Goal: Book appointment/travel/reservation

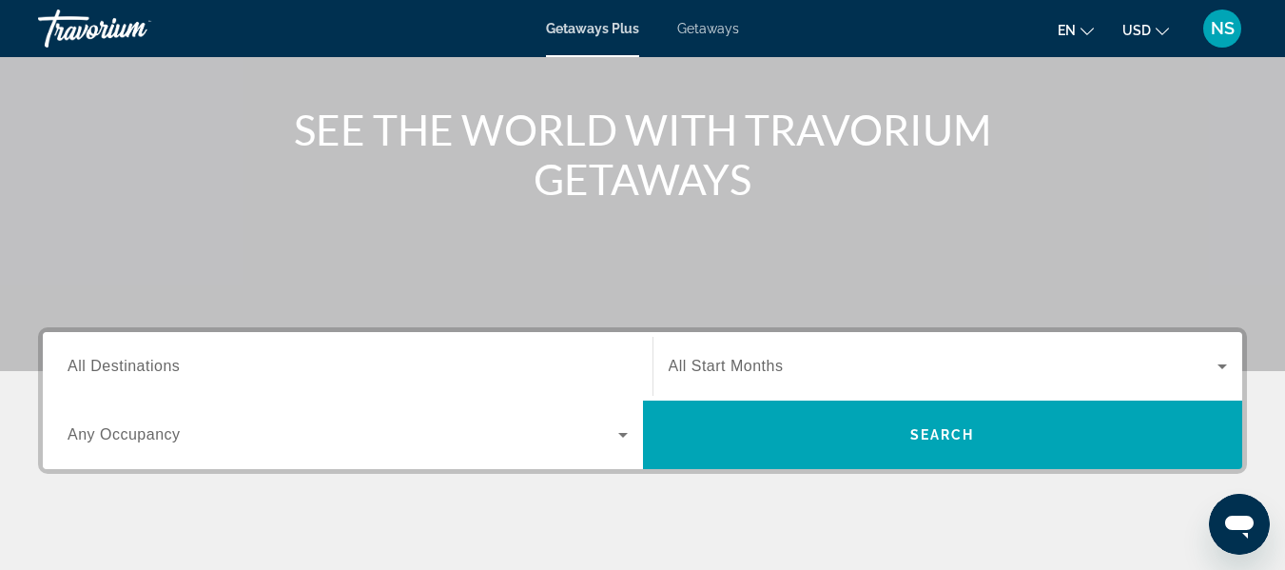
scroll to position [152, 0]
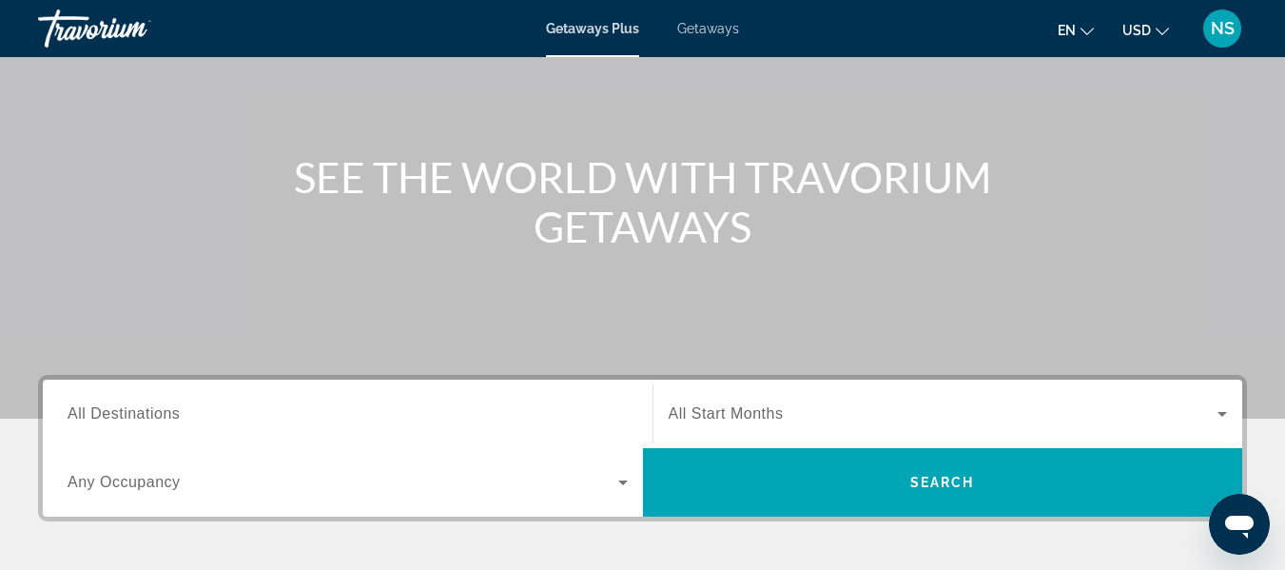
click at [181, 422] on input "Destination All Destinations" at bounding box center [348, 414] width 560 height 23
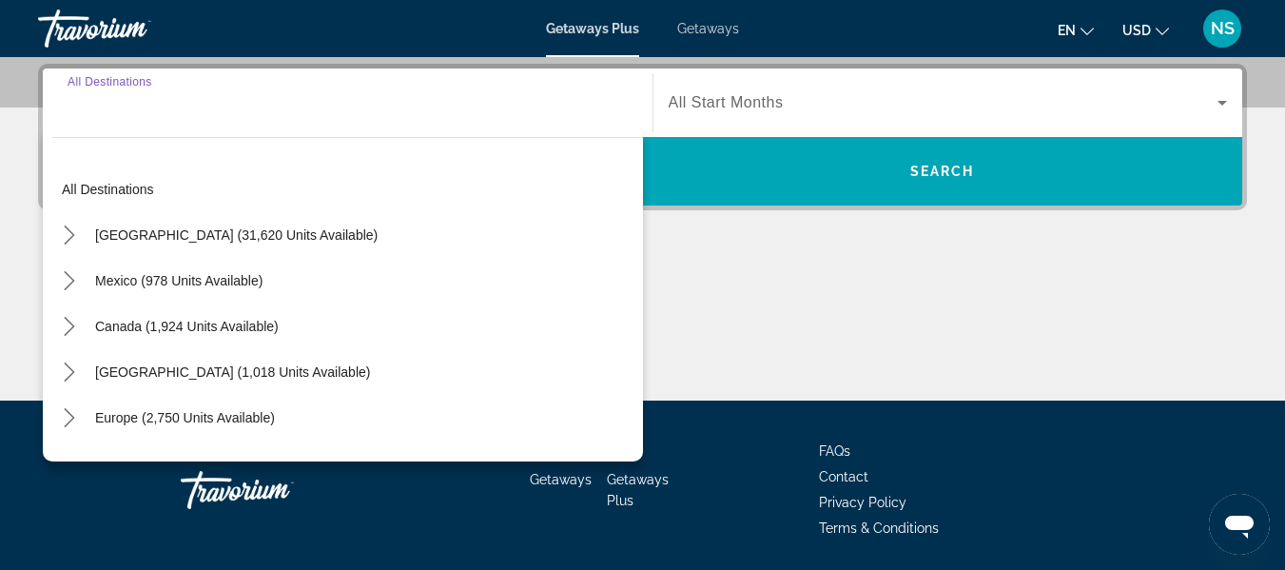
scroll to position [465, 0]
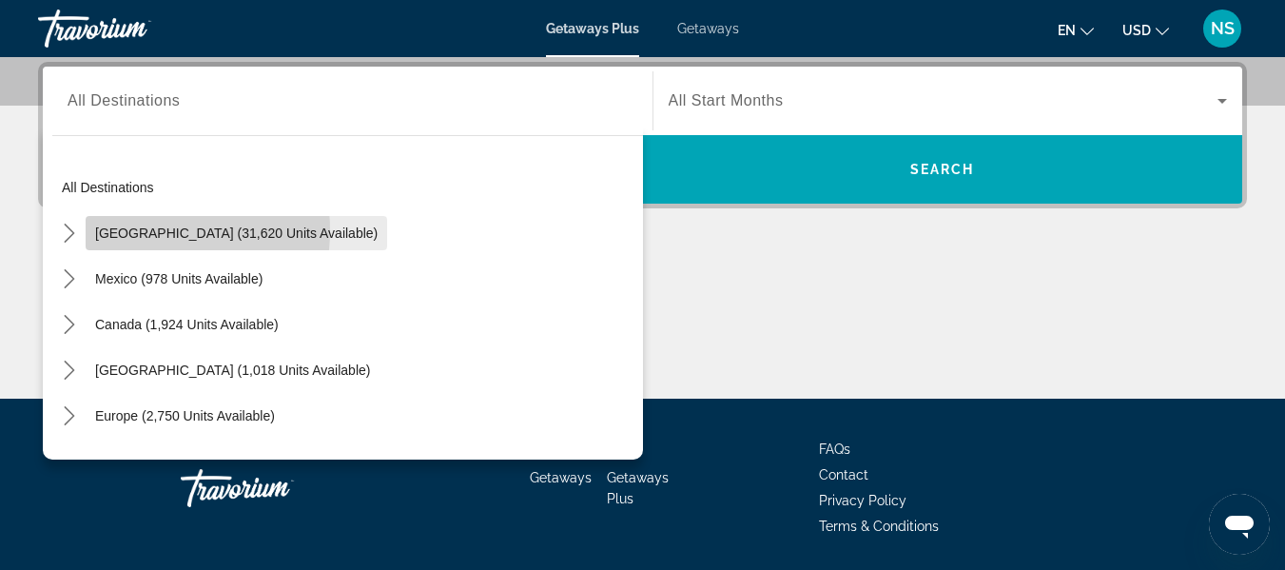
click at [141, 230] on span "United States (31,620 units available)" at bounding box center [236, 232] width 282 height 15
type input "**********"
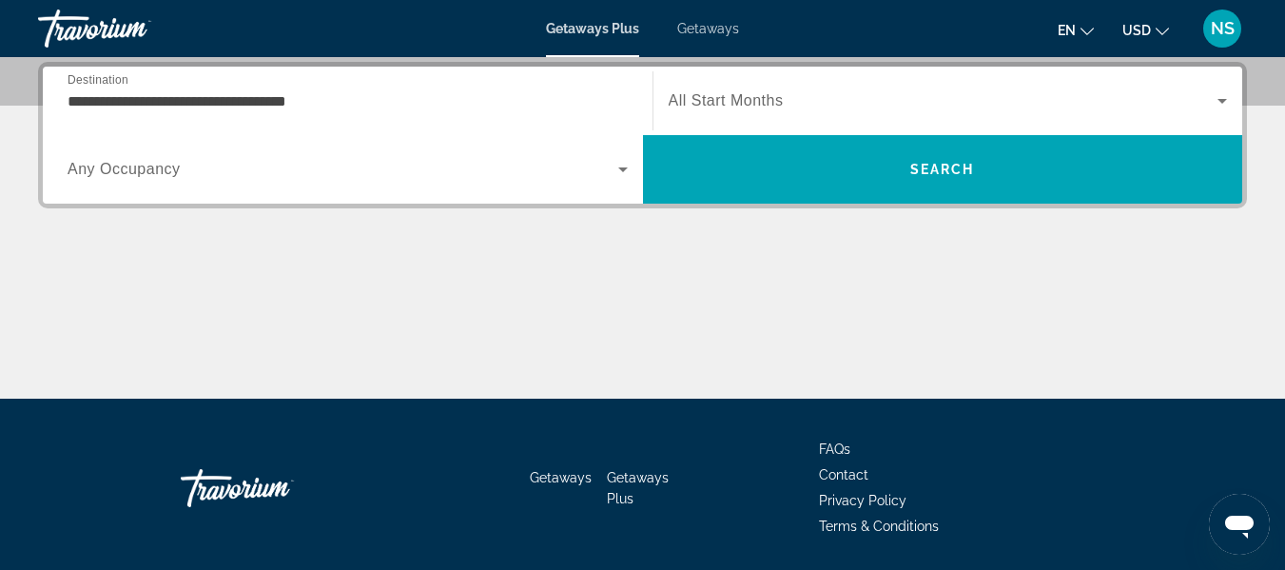
click at [678, 92] on span "All Start Months" at bounding box center [726, 100] width 115 height 16
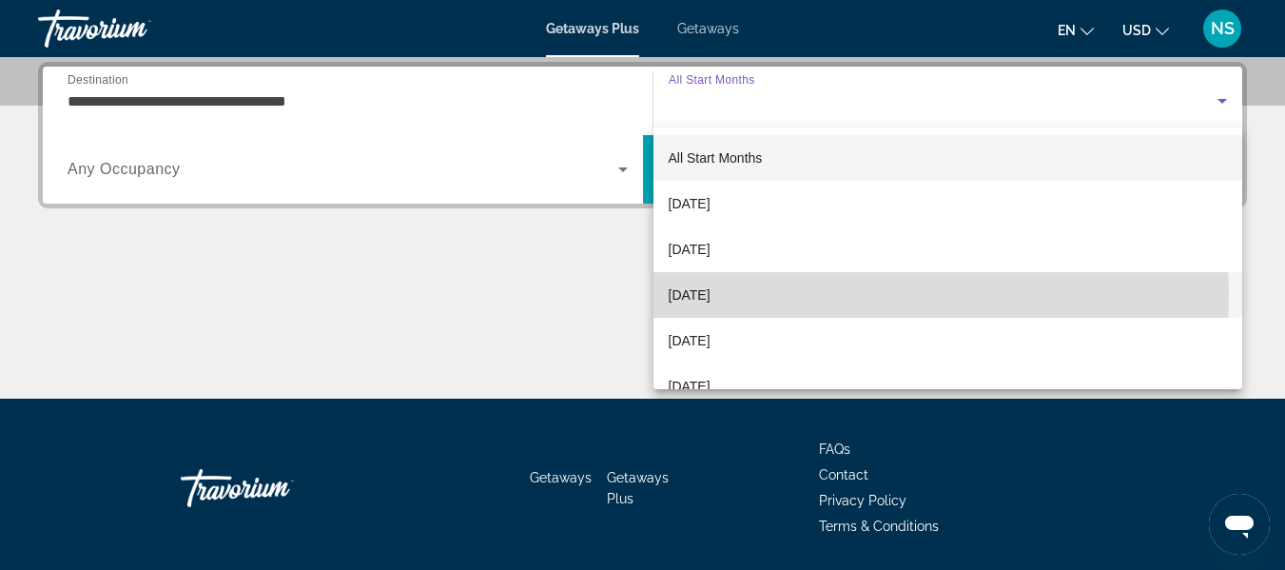
click at [708, 296] on span "[DATE]" at bounding box center [690, 294] width 42 height 23
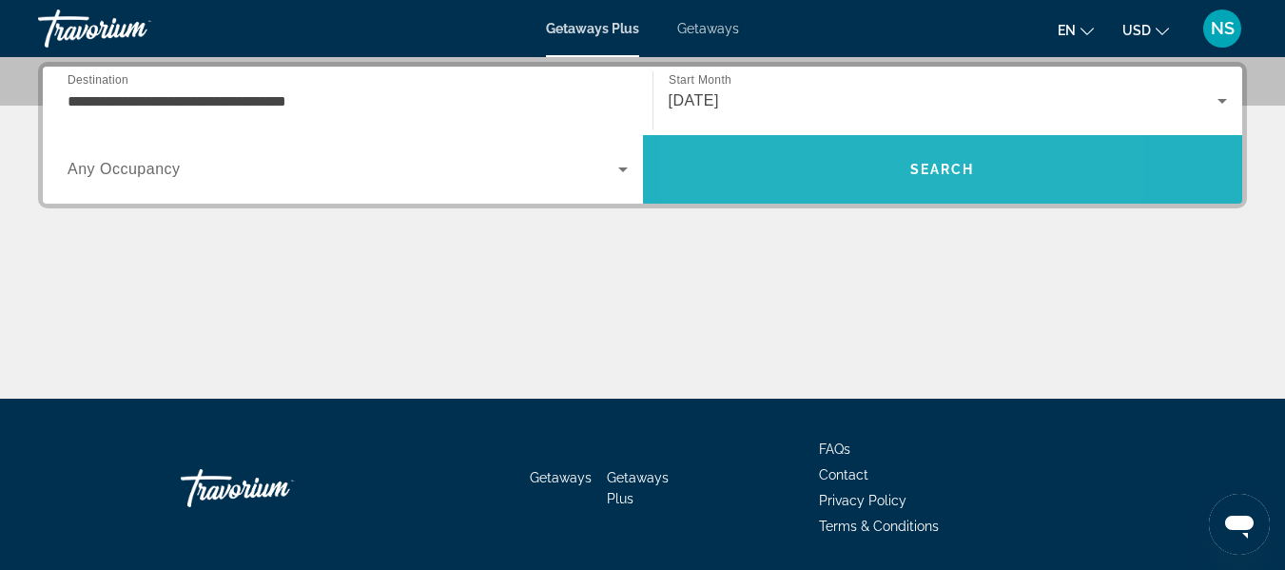
click at [831, 151] on span "Search" at bounding box center [943, 169] width 600 height 46
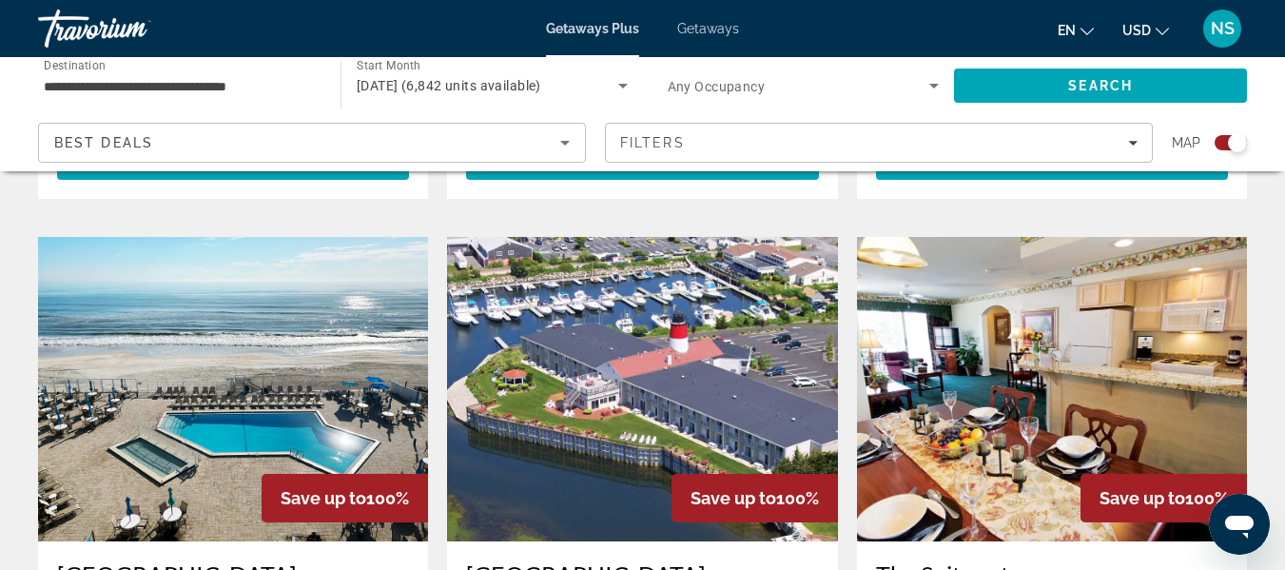
scroll to position [2647, 0]
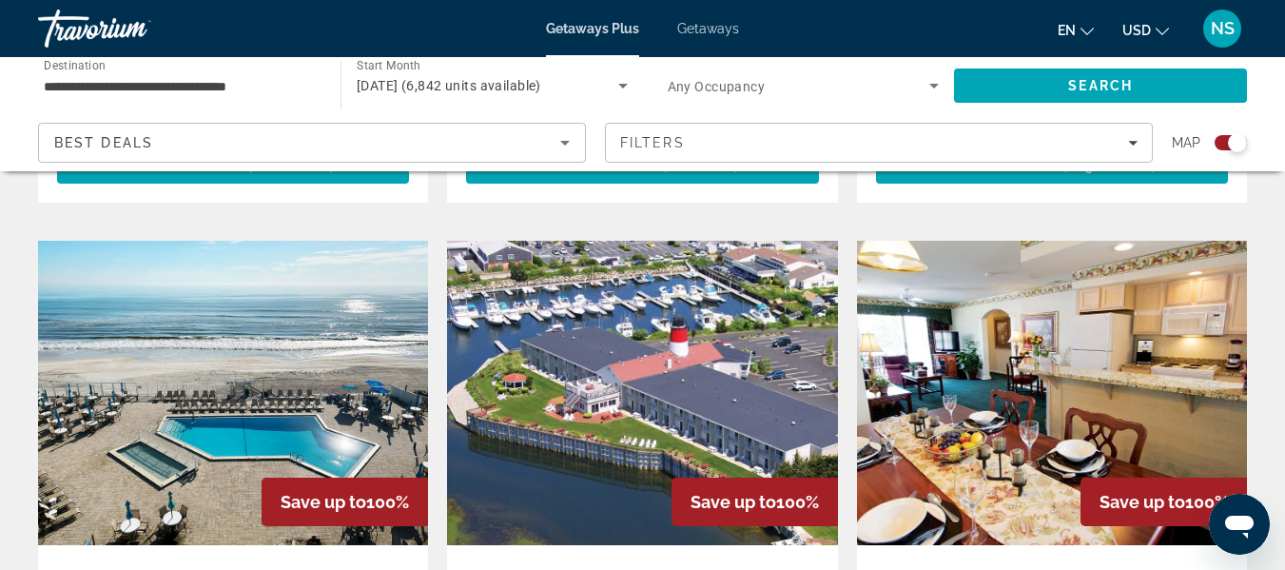
click at [667, 327] on img "Main content" at bounding box center [642, 393] width 390 height 304
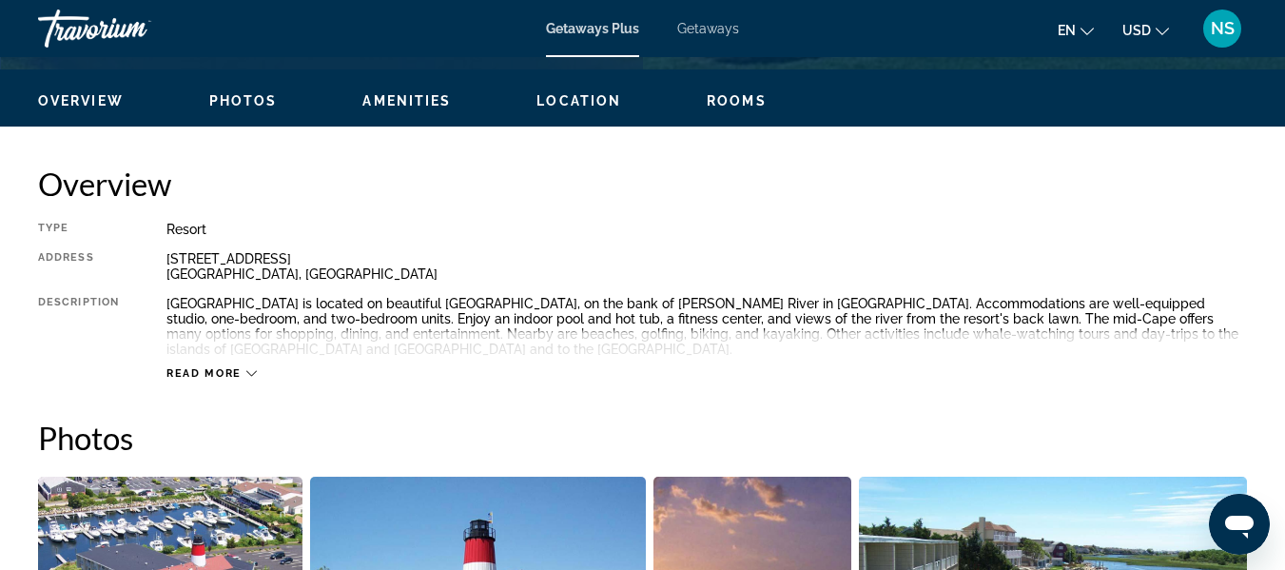
scroll to position [917, 0]
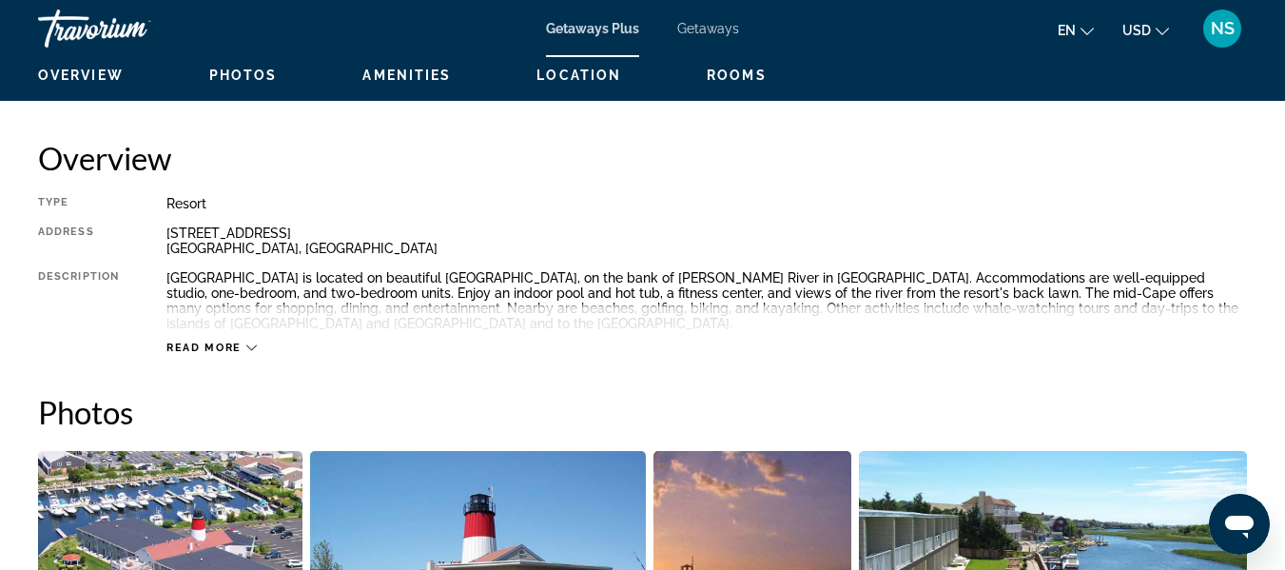
click at [251, 350] on icon "Main content" at bounding box center [251, 348] width 10 height 6
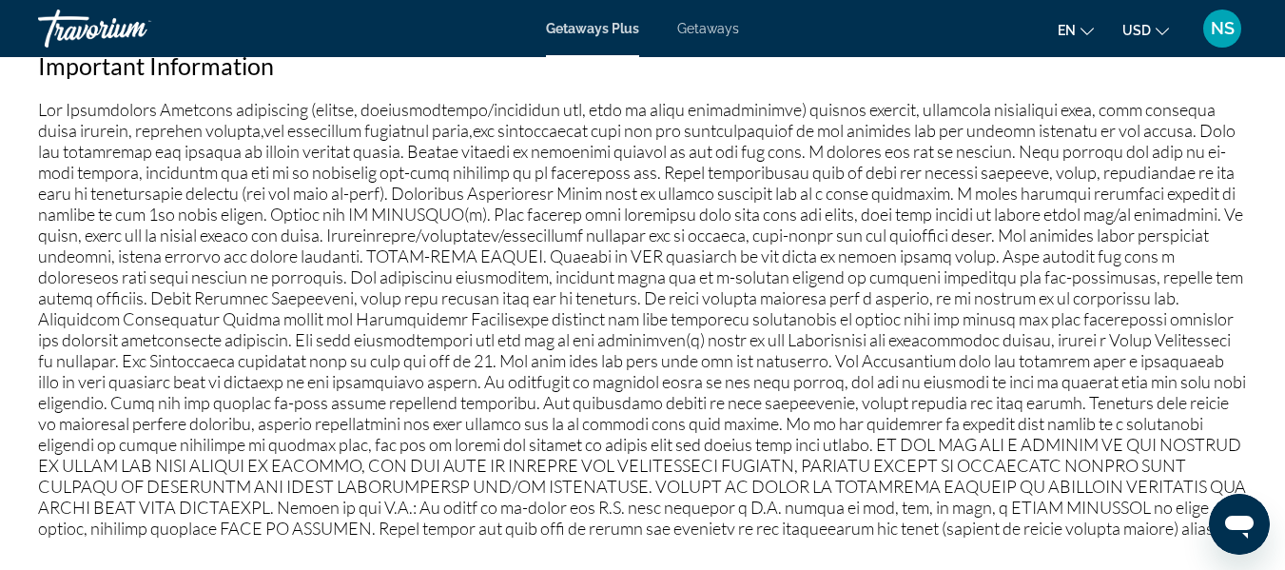
scroll to position [2186, 0]
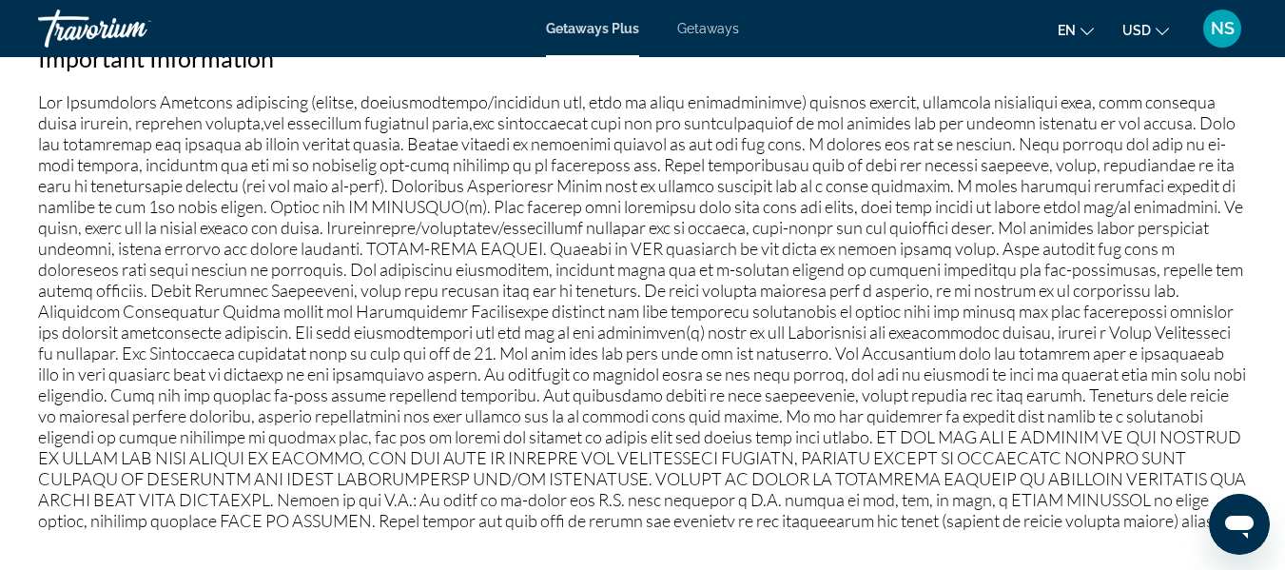
click at [1079, 41] on button "en English Español Français Italiano Português русский" at bounding box center [1075, 30] width 36 height 28
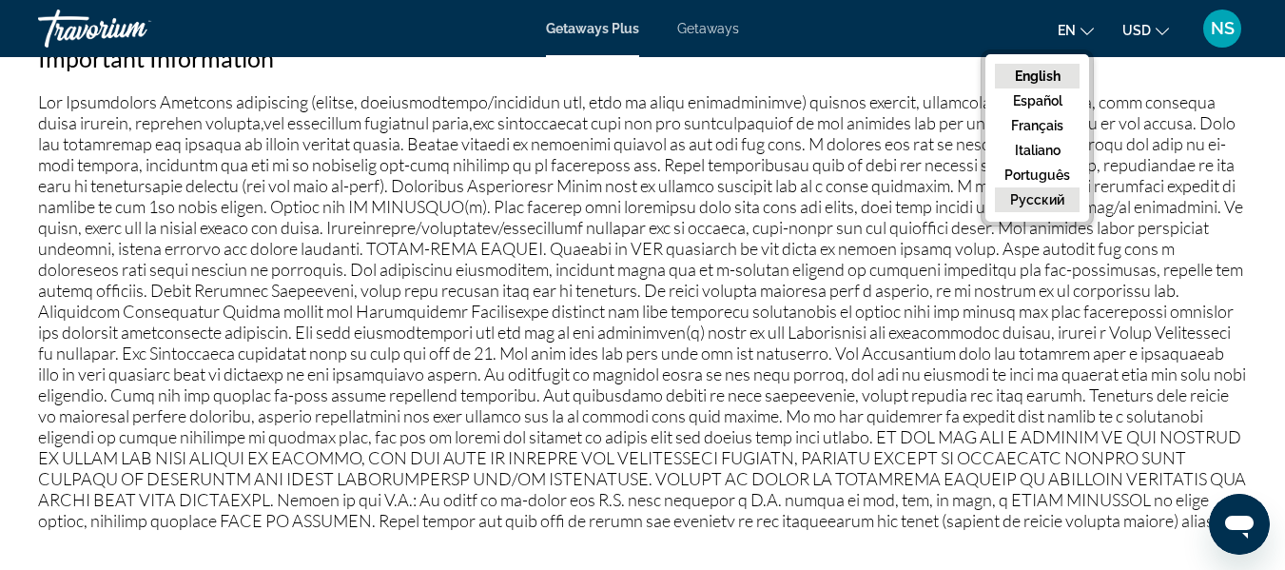
click at [1070, 208] on button "русский" at bounding box center [1037, 199] width 85 height 25
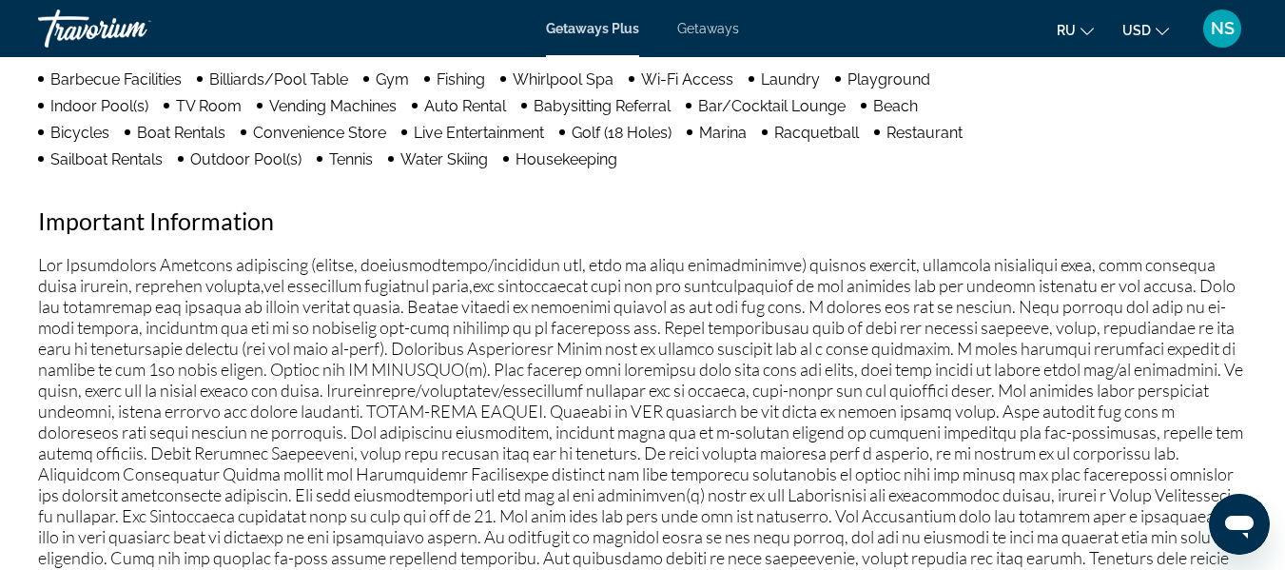
scroll to position [2037, 0]
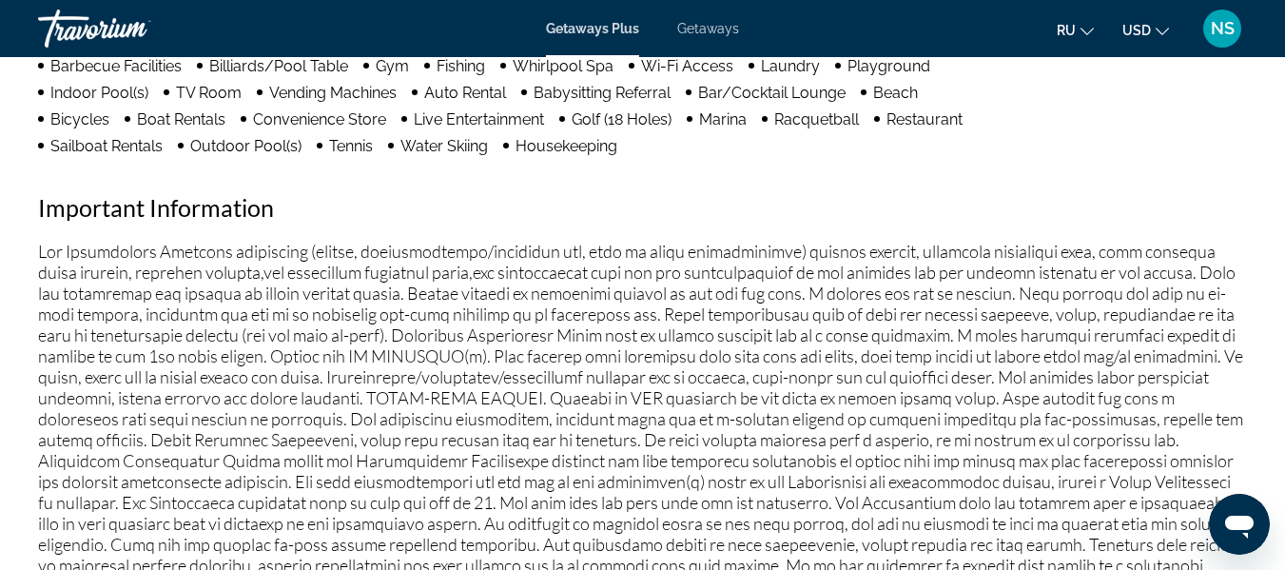
click at [784, 402] on p "Main content" at bounding box center [642, 460] width 1209 height 439
click at [1076, 26] on span "ru" at bounding box center [1066, 30] width 19 height 15
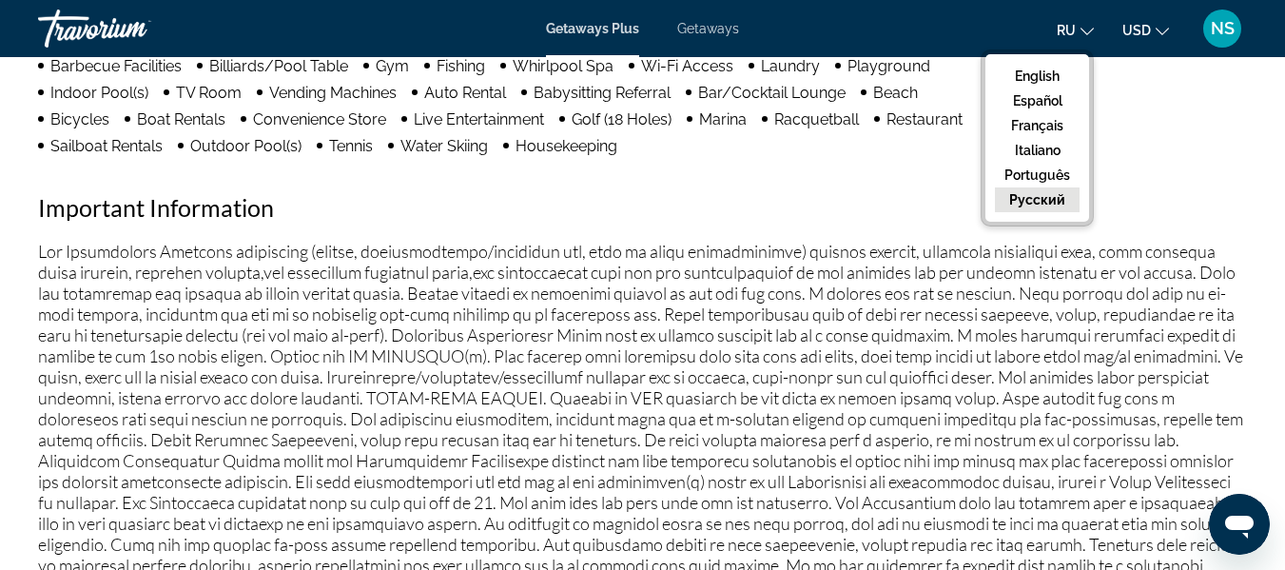
click at [1057, 204] on button "русский" at bounding box center [1037, 199] width 85 height 25
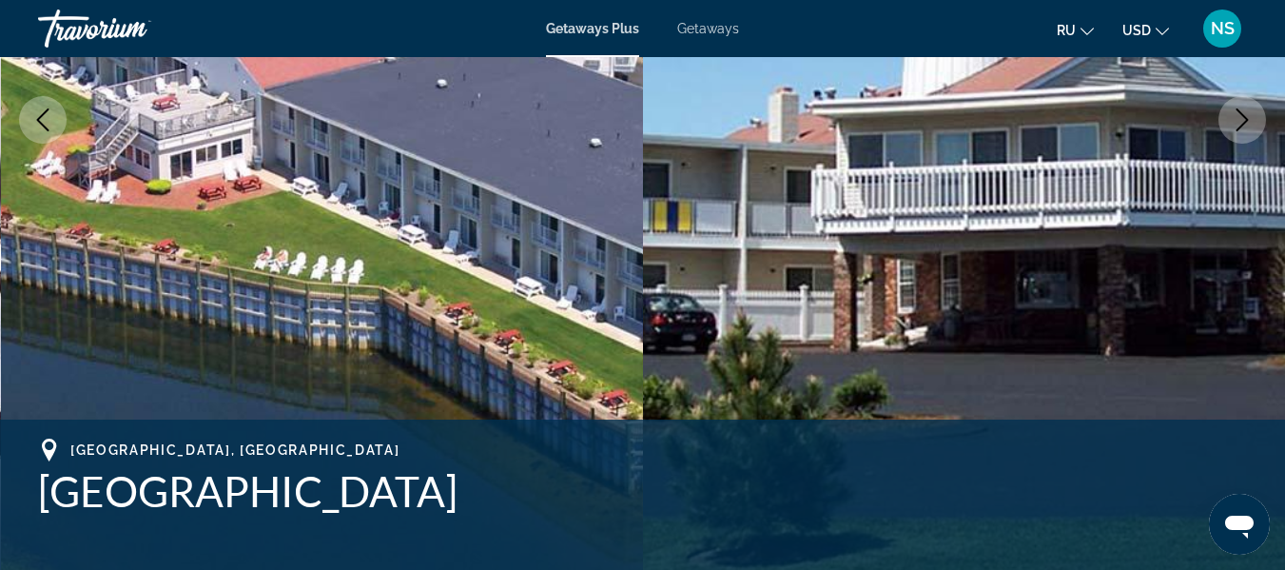
scroll to position [355, 0]
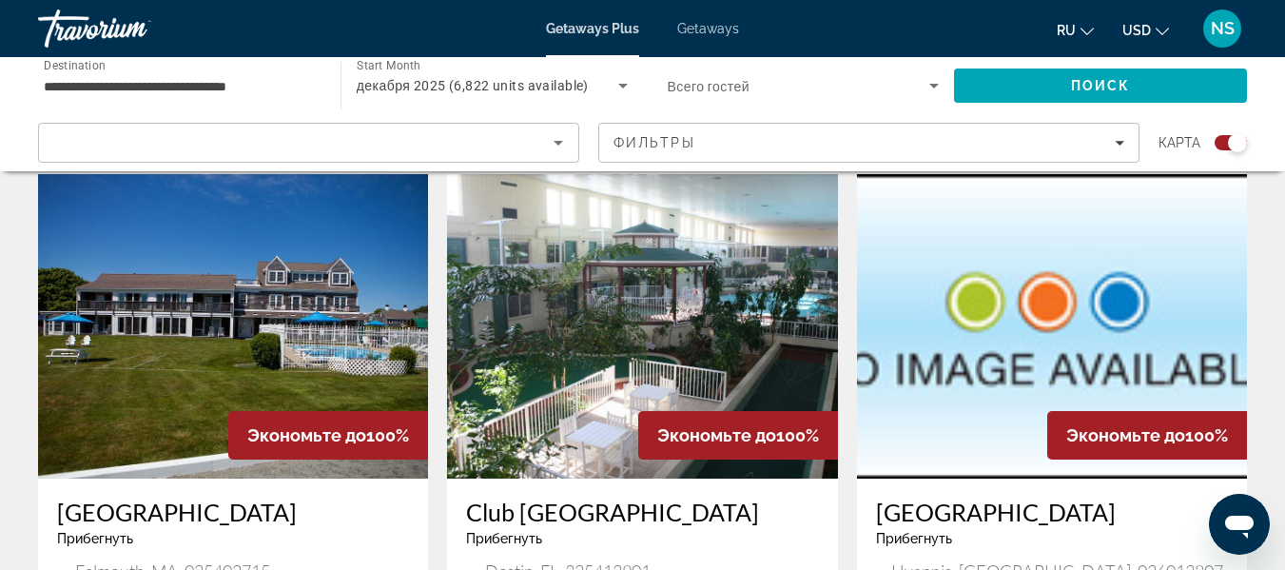
scroll to position [649, 0]
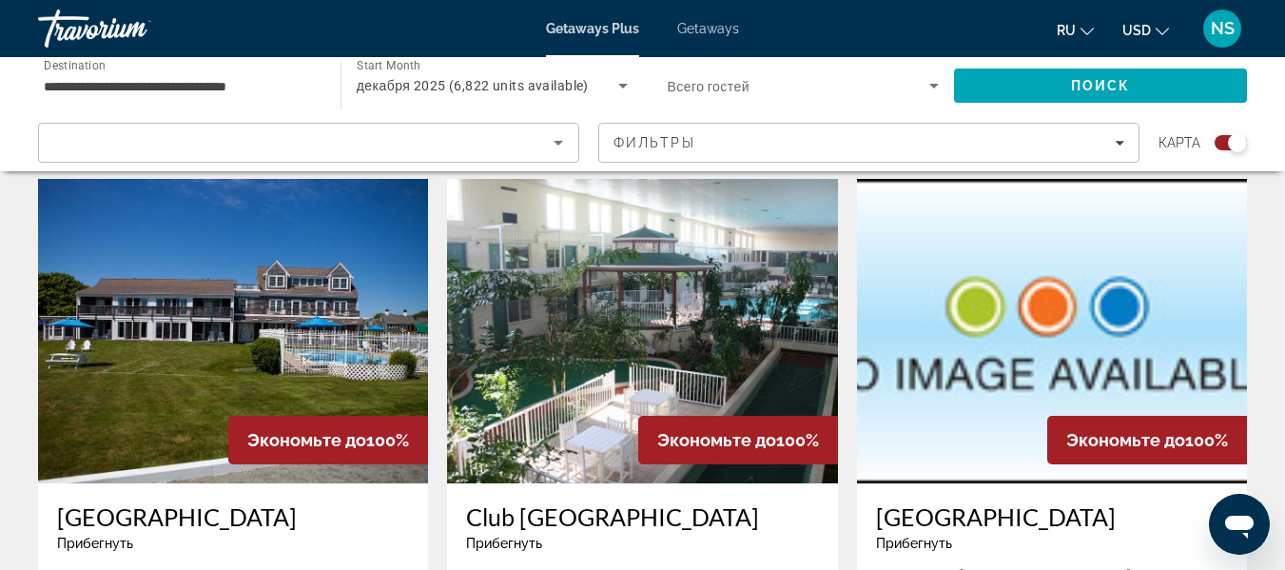
click at [744, 373] on img "Main content" at bounding box center [642, 331] width 390 height 304
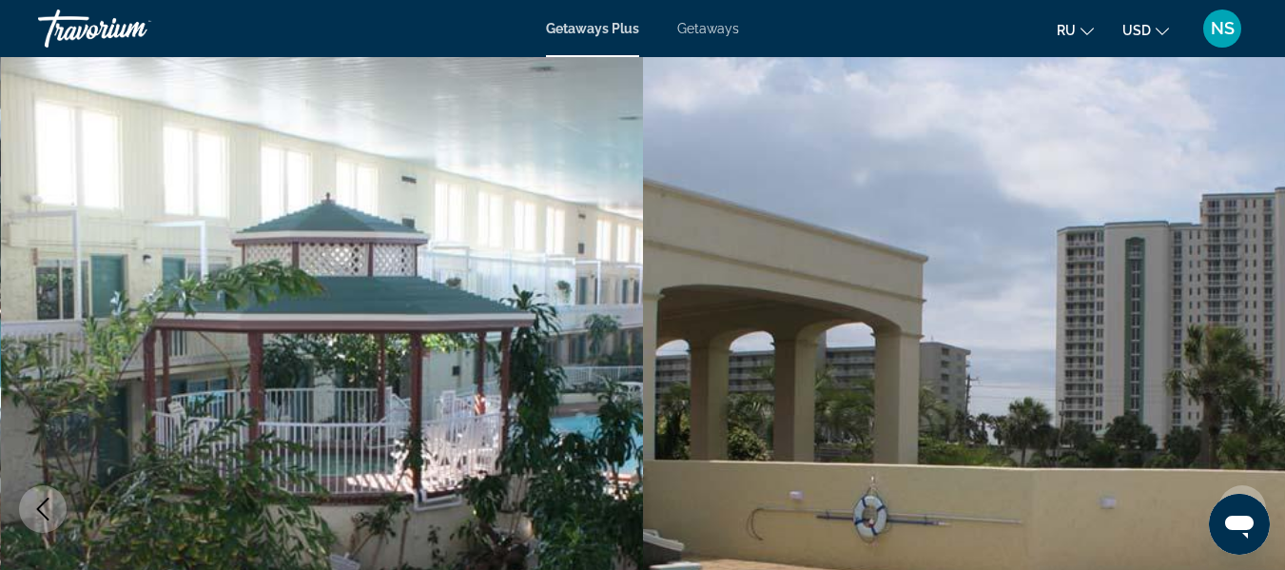
click at [1218, 485] on button "Next image" at bounding box center [1242, 509] width 48 height 48
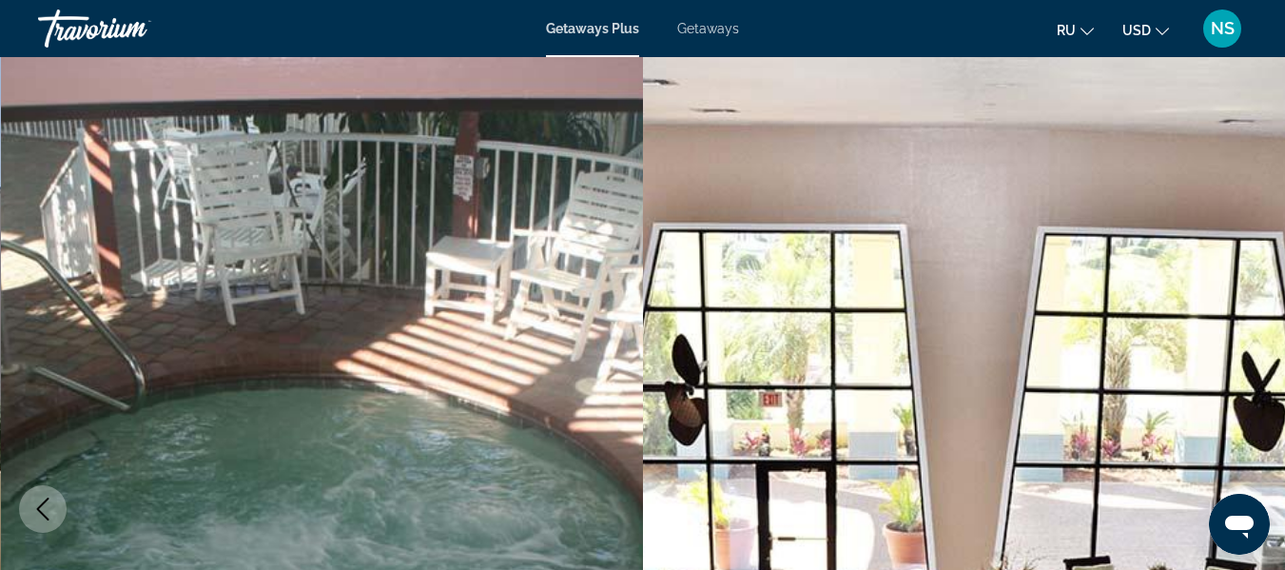
click at [1218, 485] on button "Next image" at bounding box center [1242, 509] width 48 height 48
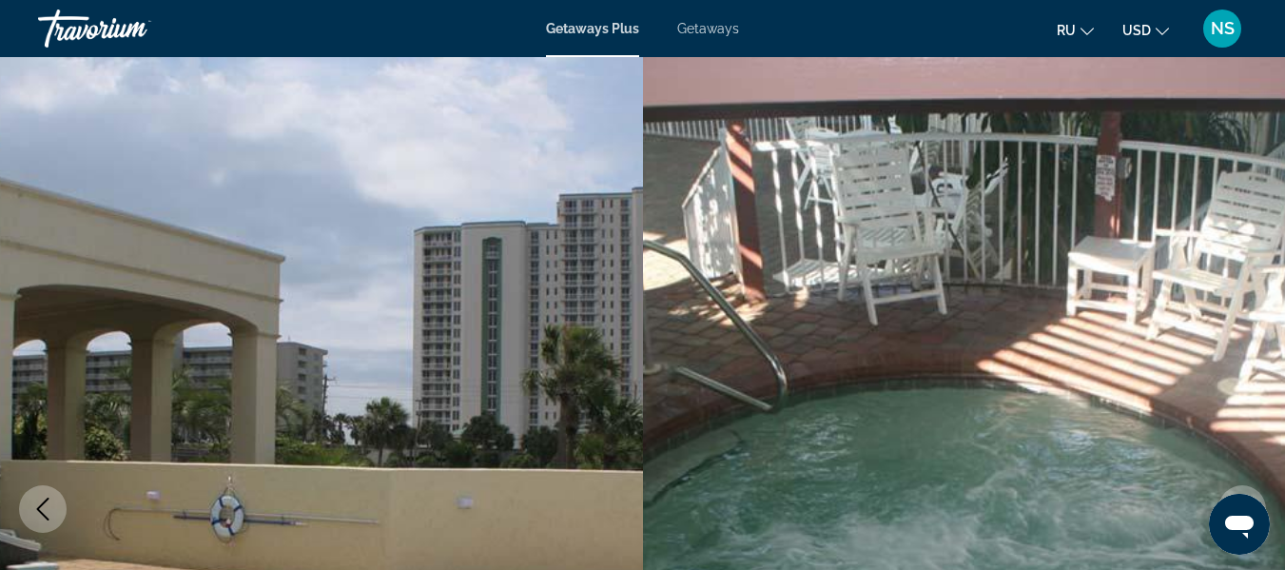
click at [1218, 485] on button "Next image" at bounding box center [1242, 509] width 48 height 48
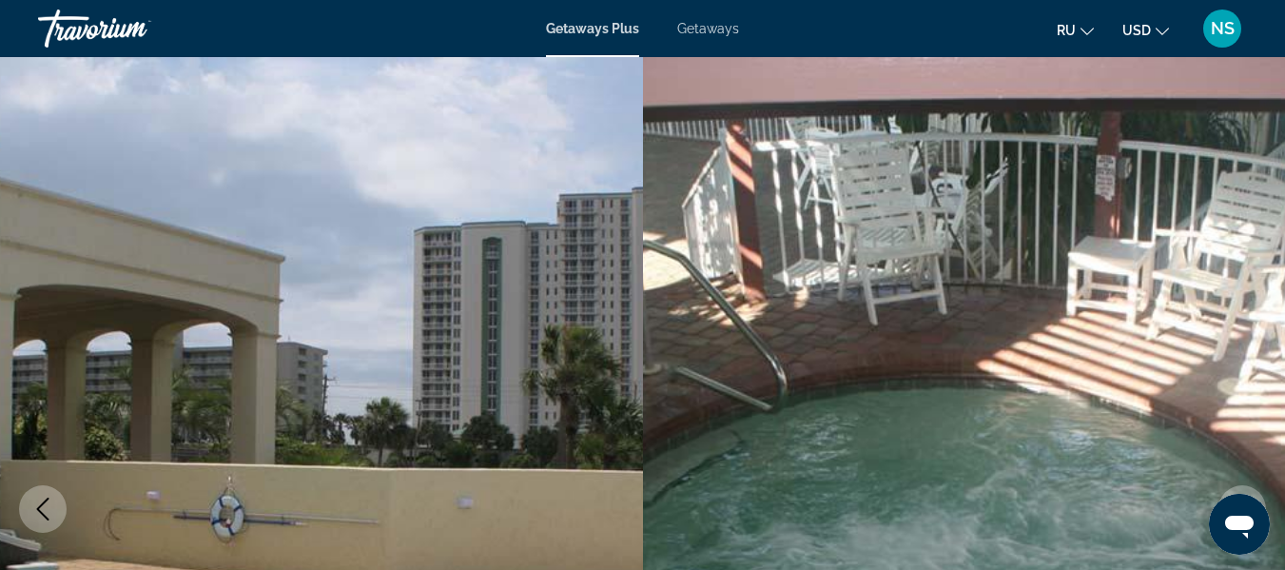
click at [1218, 485] on button "Next image" at bounding box center [1242, 509] width 48 height 48
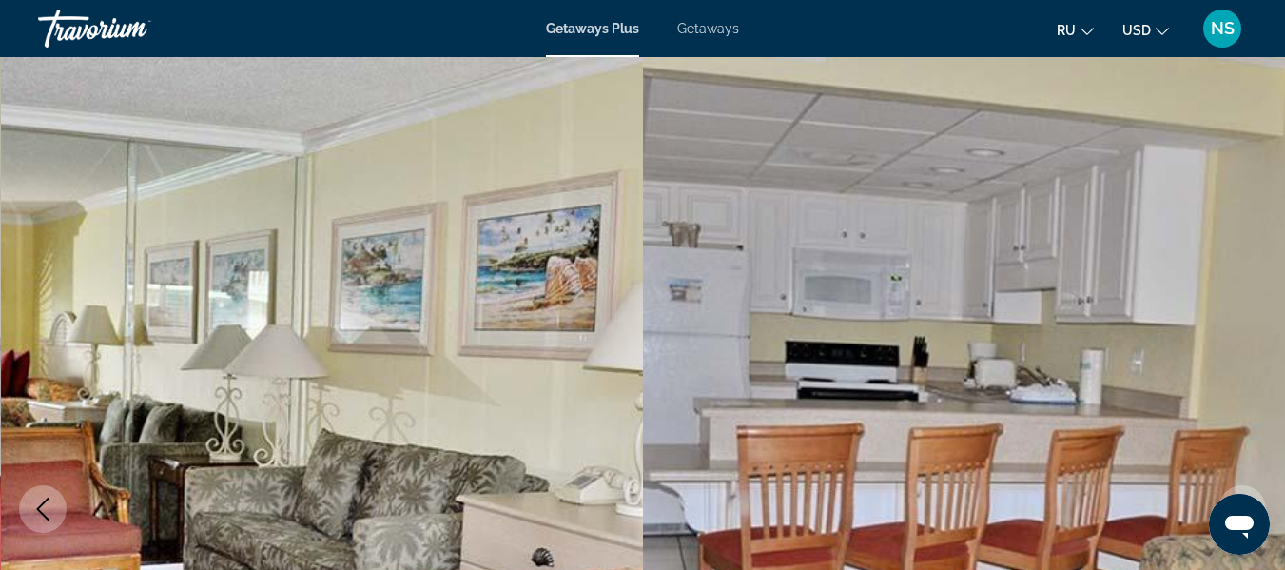
click at [1218, 485] on button "Next image" at bounding box center [1242, 509] width 48 height 48
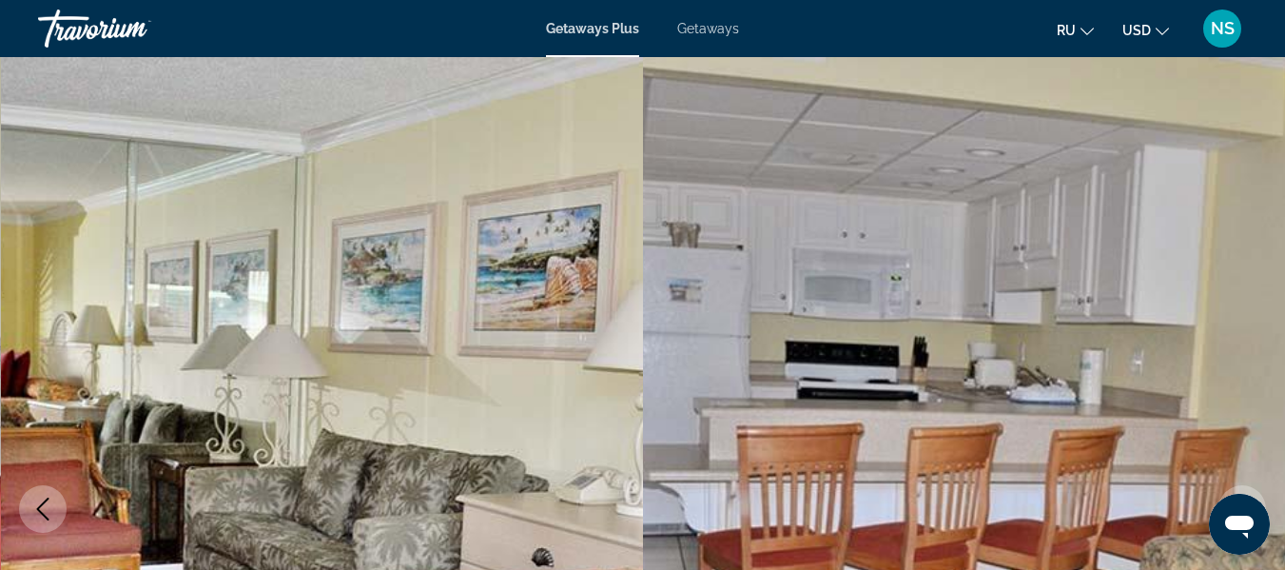
click at [1218, 485] on button "Next image" at bounding box center [1242, 509] width 48 height 48
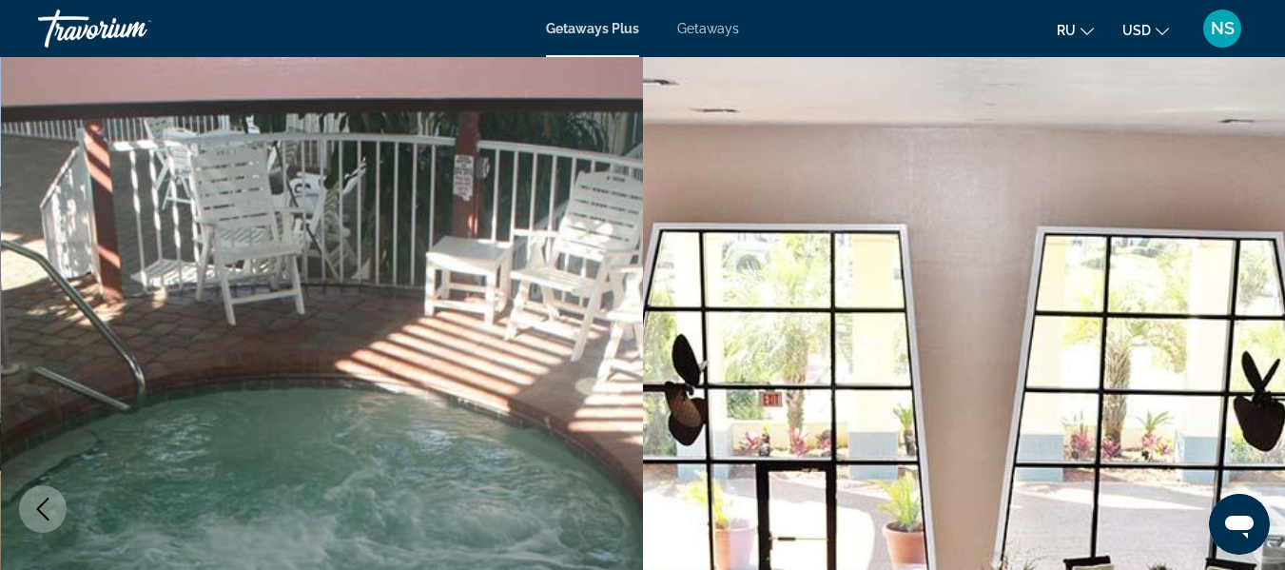
click at [1218, 485] on button "Next image" at bounding box center [1242, 509] width 48 height 48
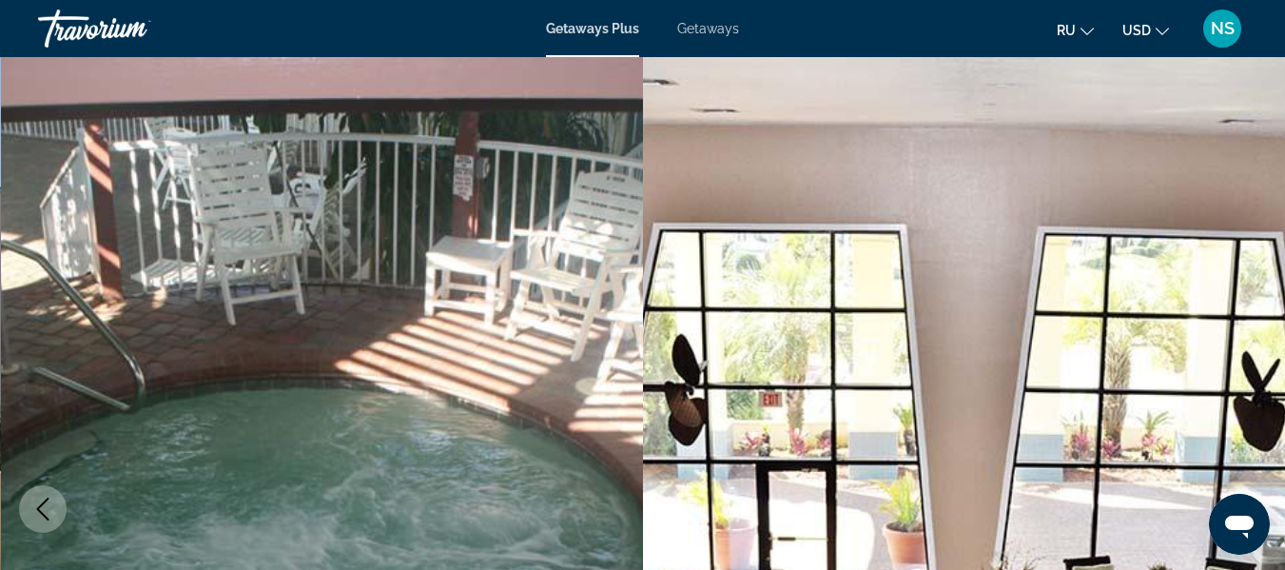
click at [1218, 485] on button "Next image" at bounding box center [1242, 509] width 48 height 48
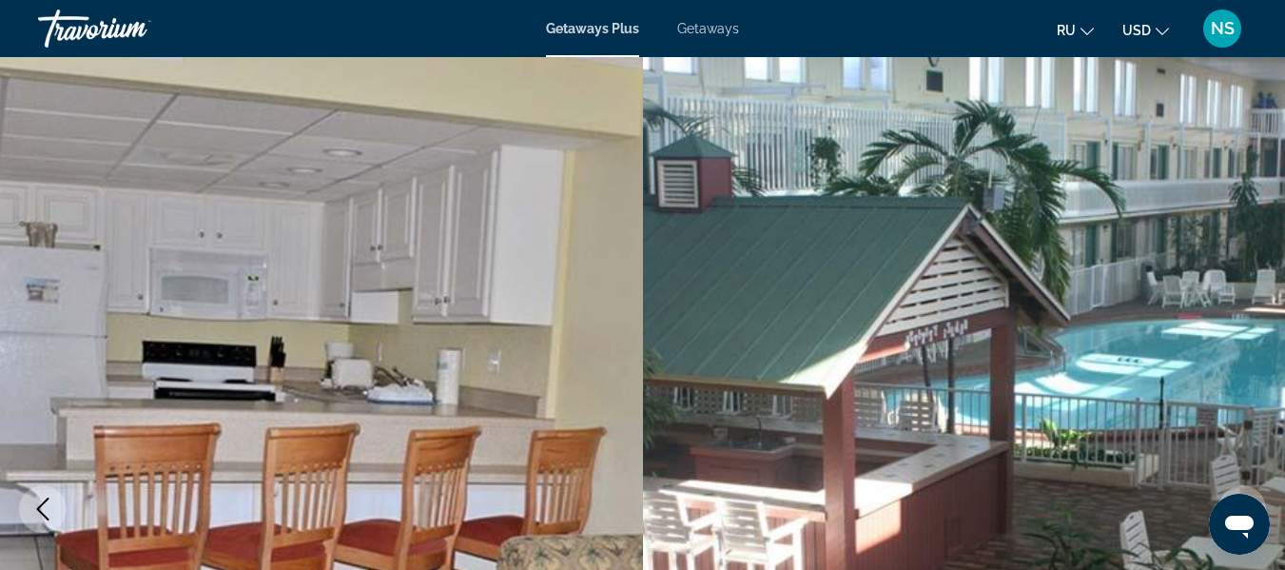
click at [1218, 485] on button "Next image" at bounding box center [1242, 509] width 48 height 48
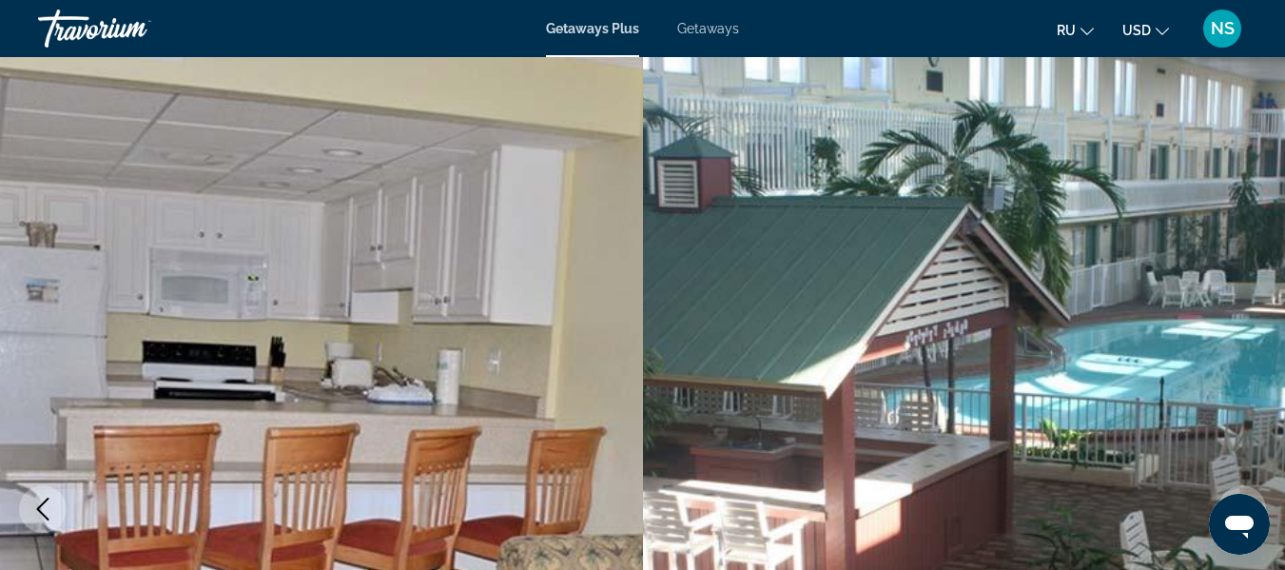
click at [1218, 485] on button "Next image" at bounding box center [1242, 509] width 48 height 48
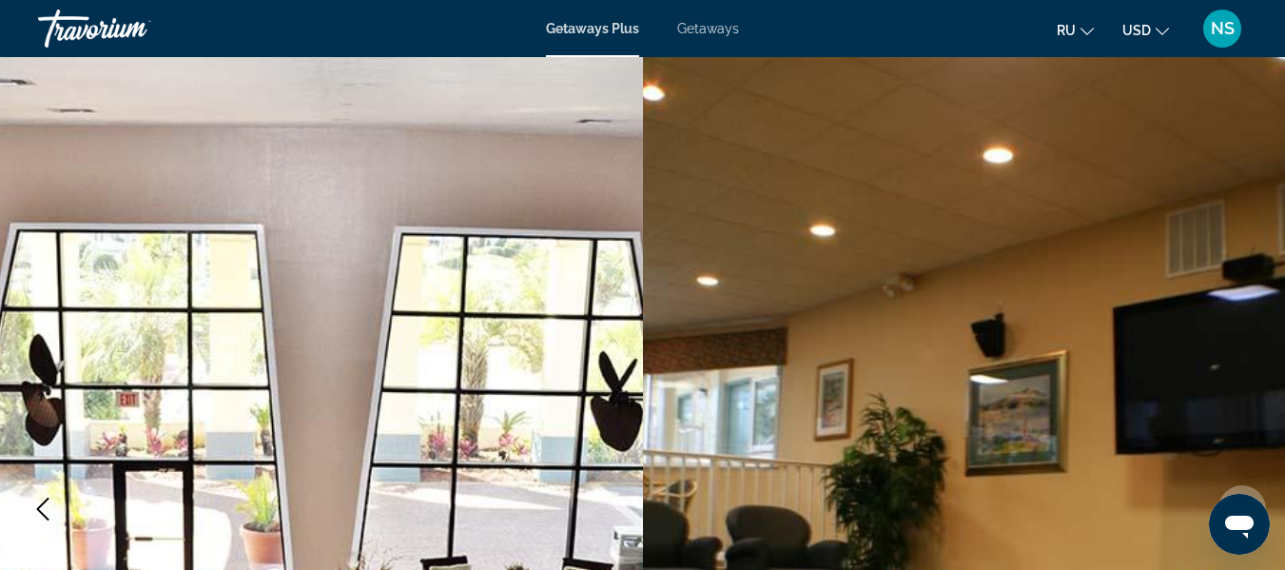
click at [1218, 485] on button "Next image" at bounding box center [1242, 509] width 48 height 48
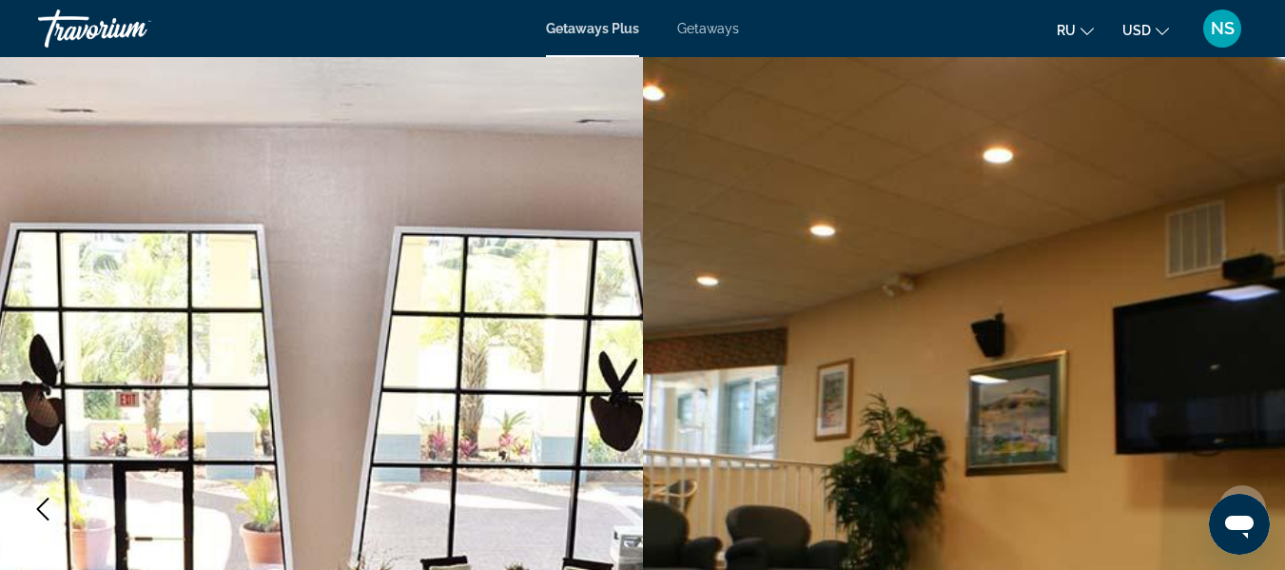
click at [1218, 485] on button "Next image" at bounding box center [1242, 509] width 48 height 48
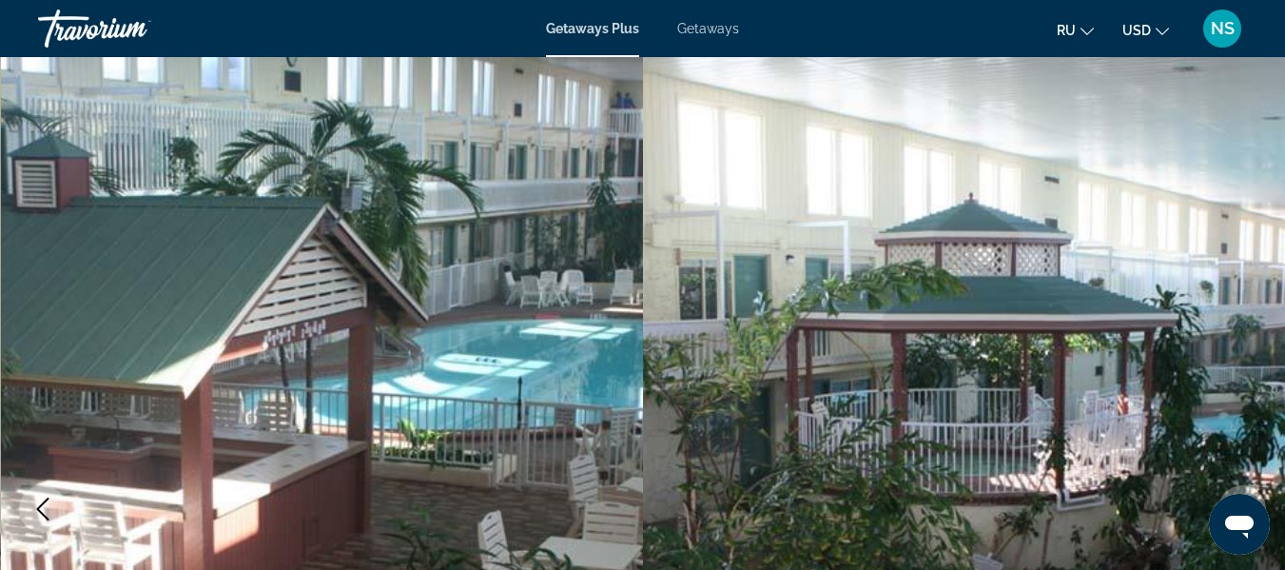
click at [1218, 485] on button "Next image" at bounding box center [1242, 509] width 48 height 48
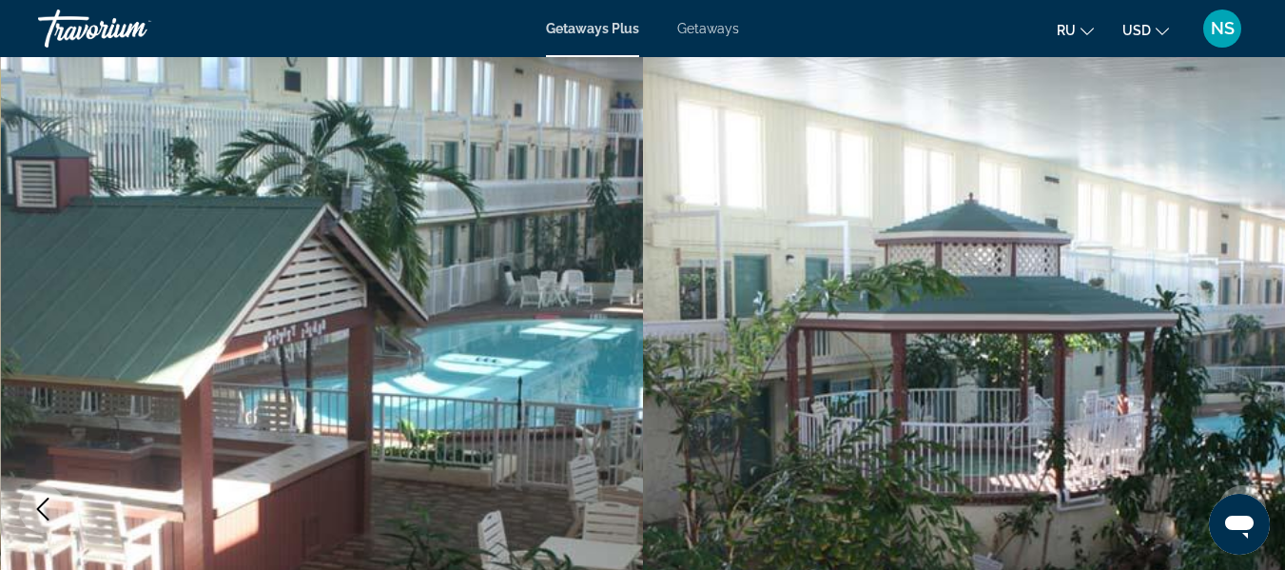
click at [1218, 485] on button "Next image" at bounding box center [1242, 509] width 48 height 48
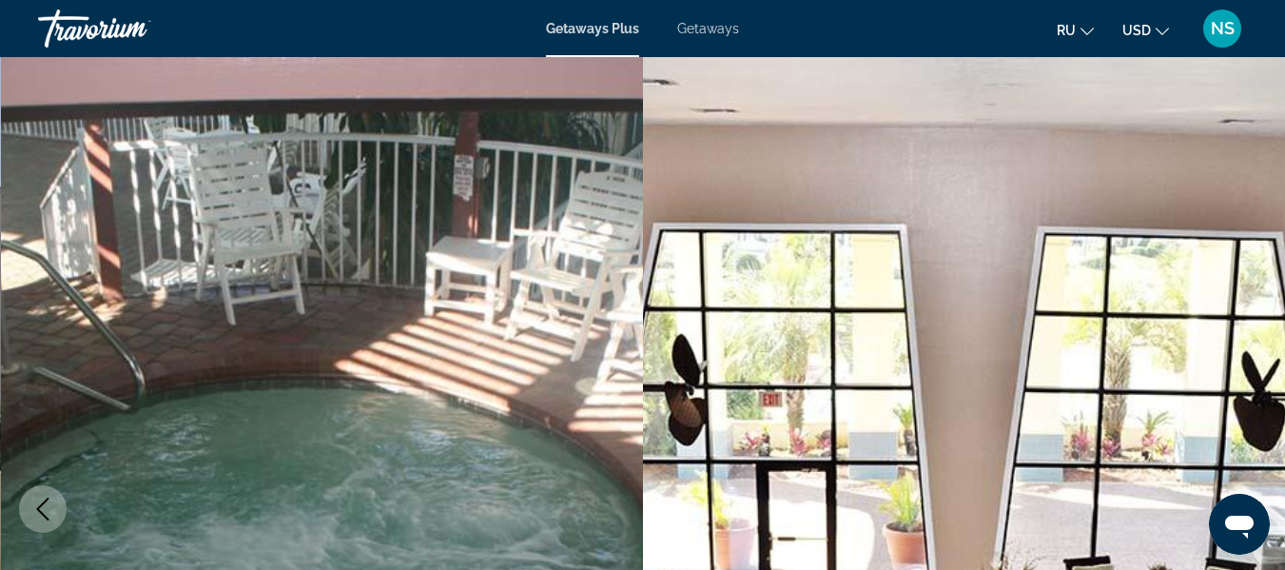
click at [1218, 485] on button "Next image" at bounding box center [1242, 509] width 48 height 48
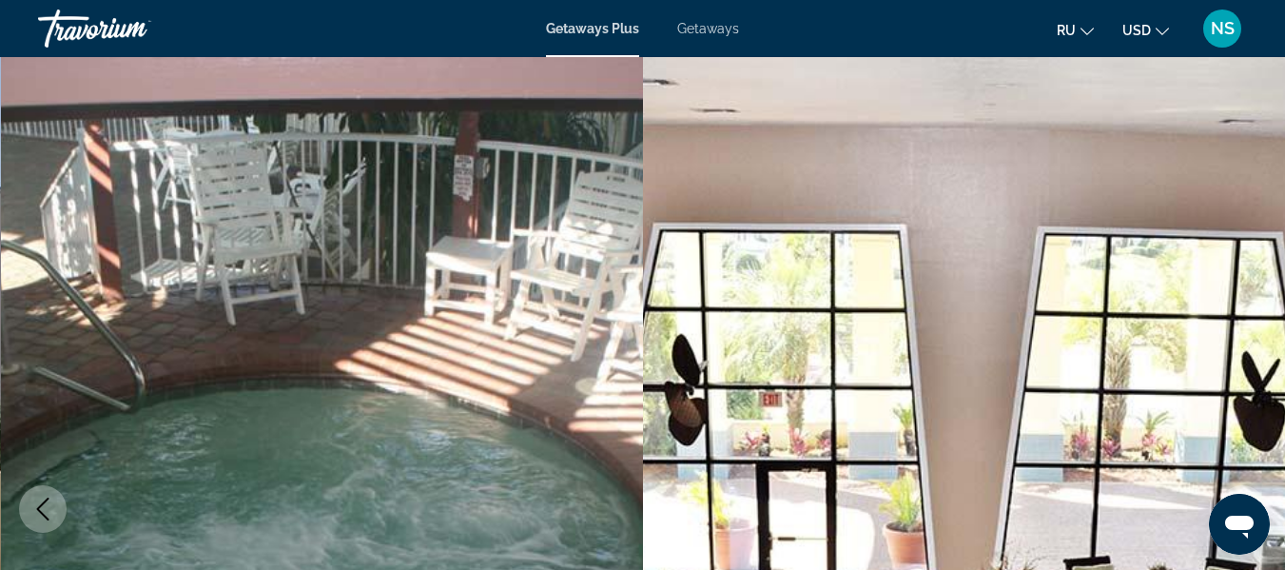
click at [1218, 485] on button "Next image" at bounding box center [1242, 509] width 48 height 48
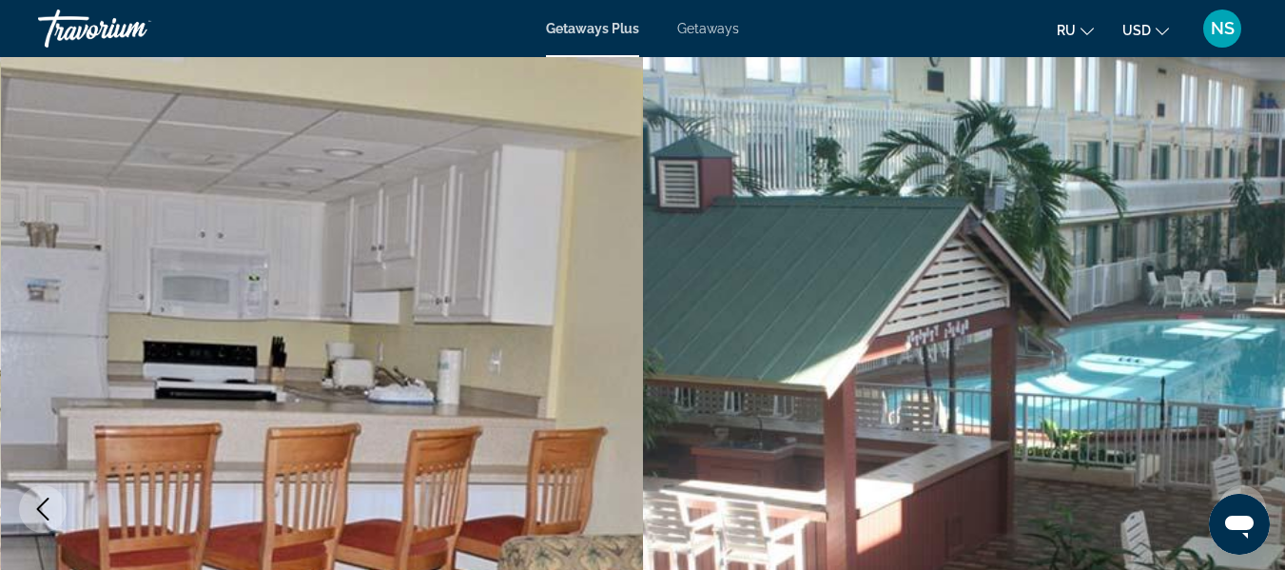
click at [1218, 485] on button "Next image" at bounding box center [1242, 509] width 48 height 48
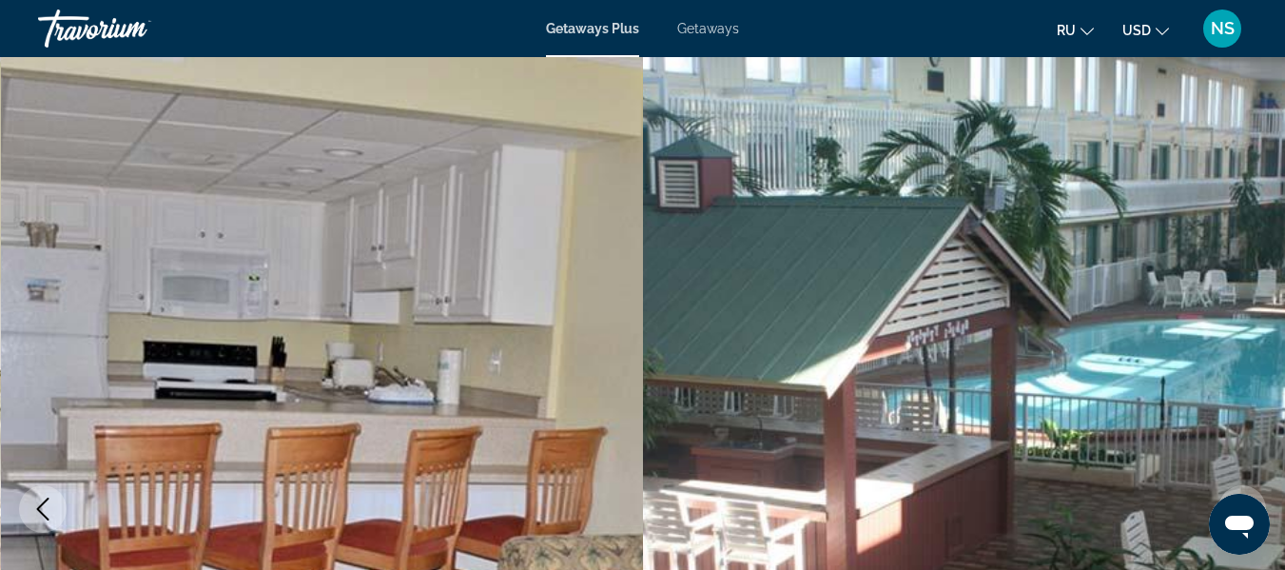
click at [1218, 485] on button "Next image" at bounding box center [1242, 509] width 48 height 48
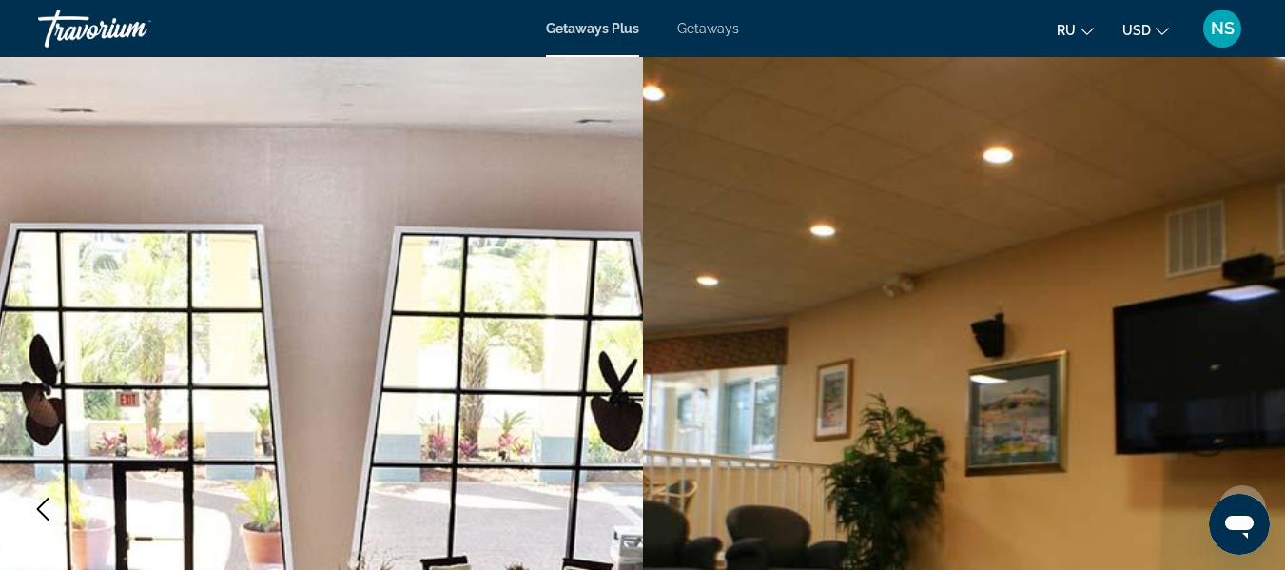
click at [1218, 485] on button "Next image" at bounding box center [1242, 509] width 48 height 48
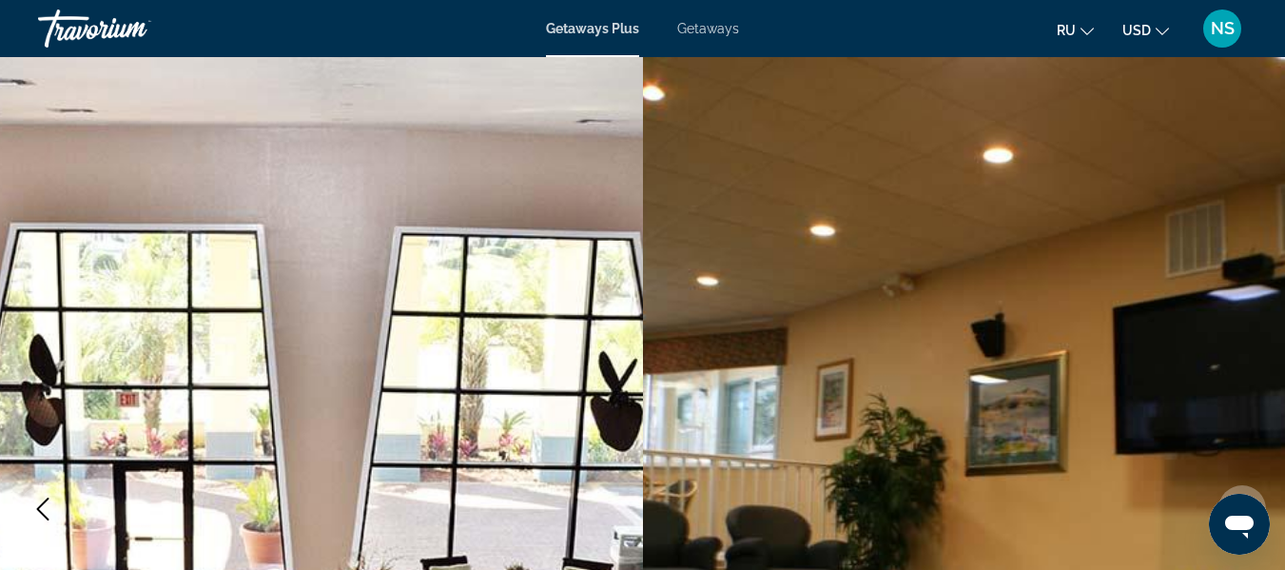
click at [1218, 485] on button "Next image" at bounding box center [1242, 509] width 48 height 48
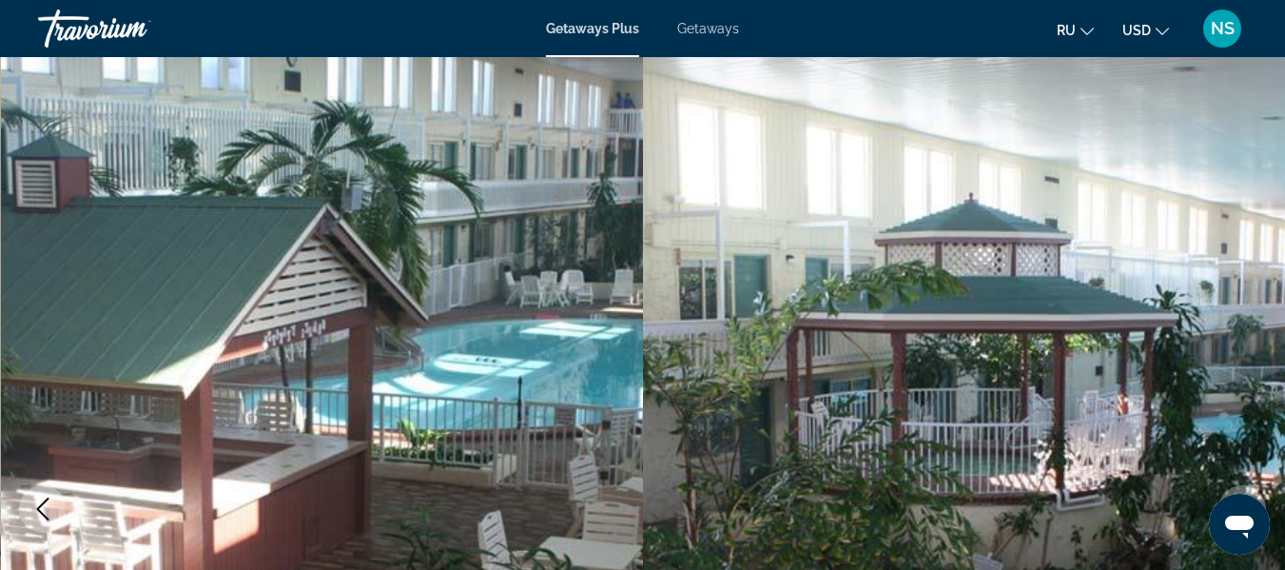
click at [1218, 485] on button "Next image" at bounding box center [1242, 509] width 48 height 48
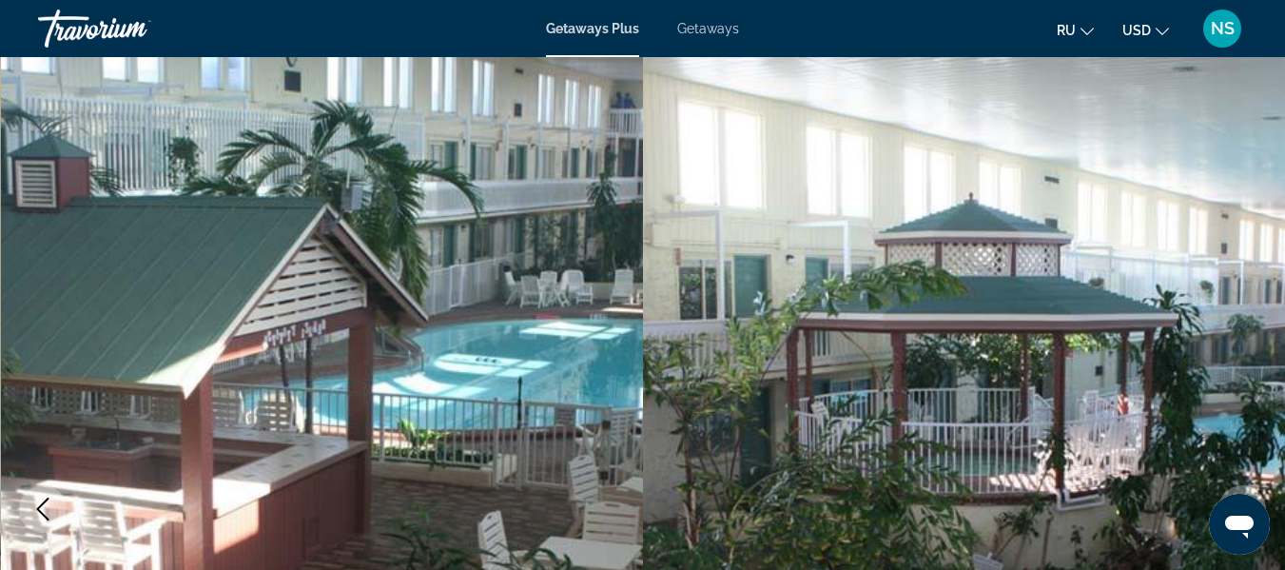
click at [1218, 485] on button "Next image" at bounding box center [1242, 509] width 48 height 48
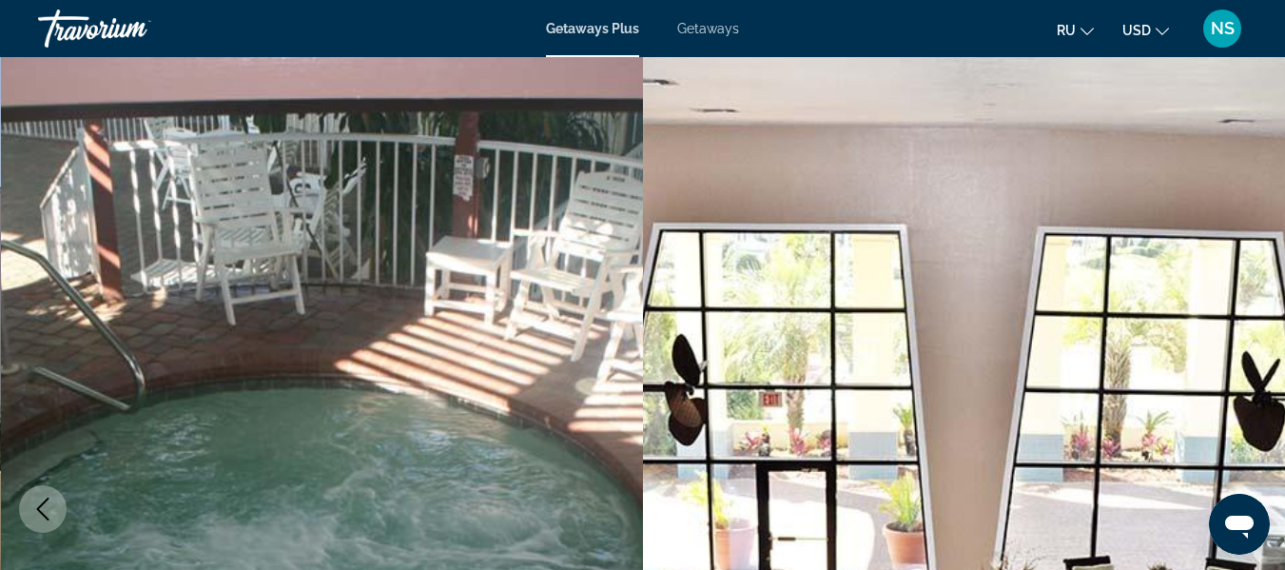
click at [1218, 485] on button "Next image" at bounding box center [1242, 509] width 48 height 48
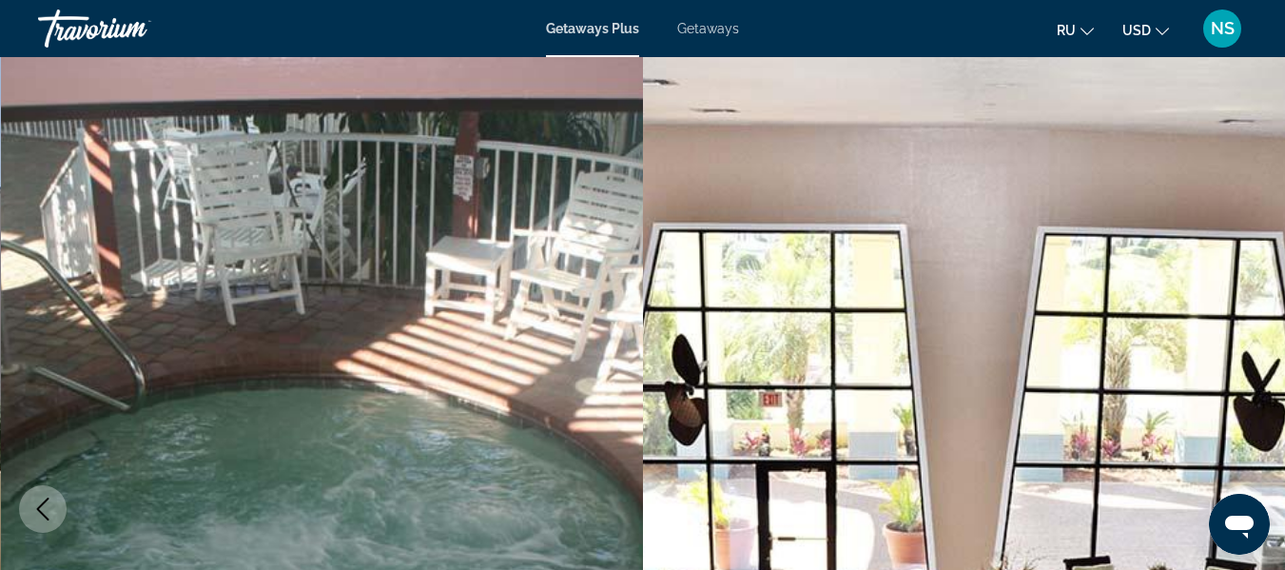
click at [1218, 485] on button "Next image" at bounding box center [1242, 509] width 48 height 48
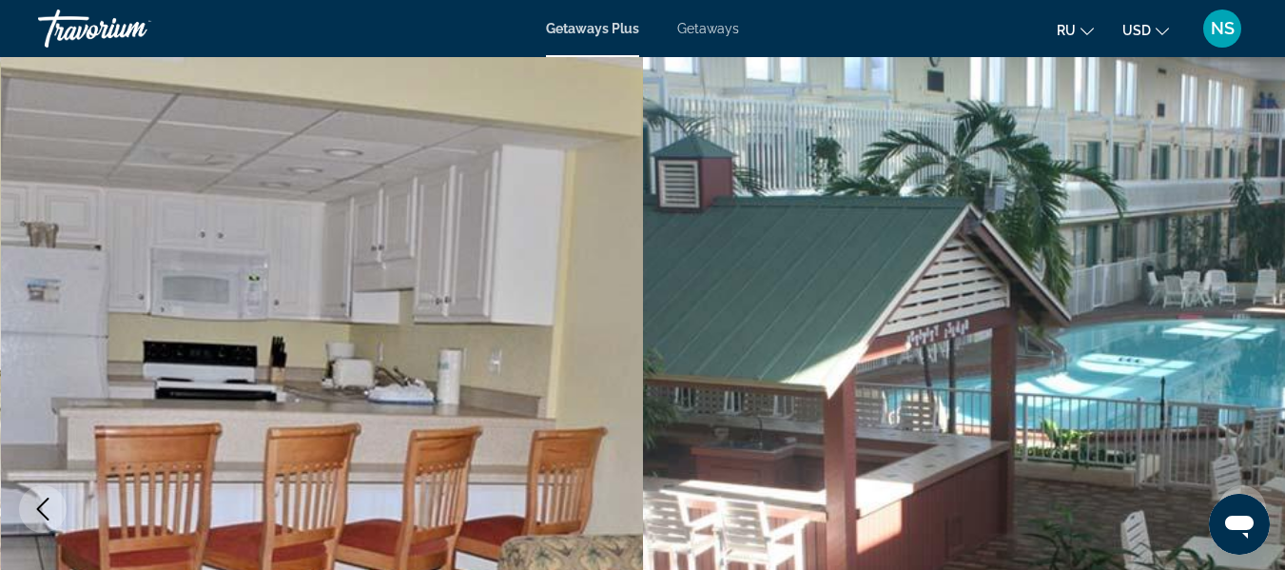
click at [1218, 485] on button "Next image" at bounding box center [1242, 509] width 48 height 48
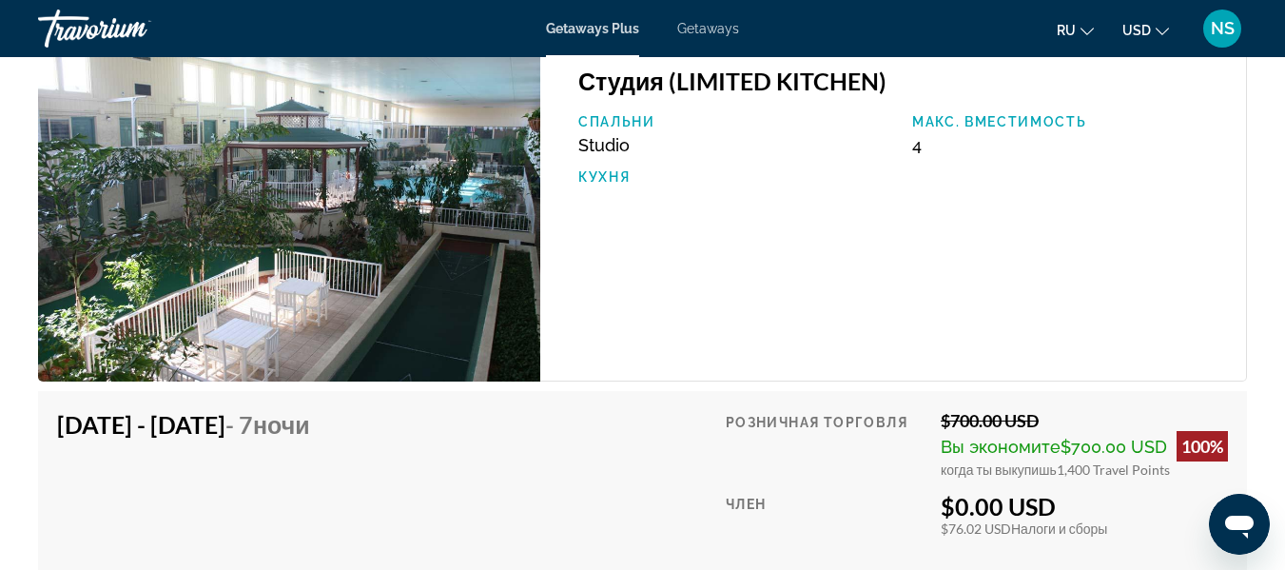
scroll to position [3542, 0]
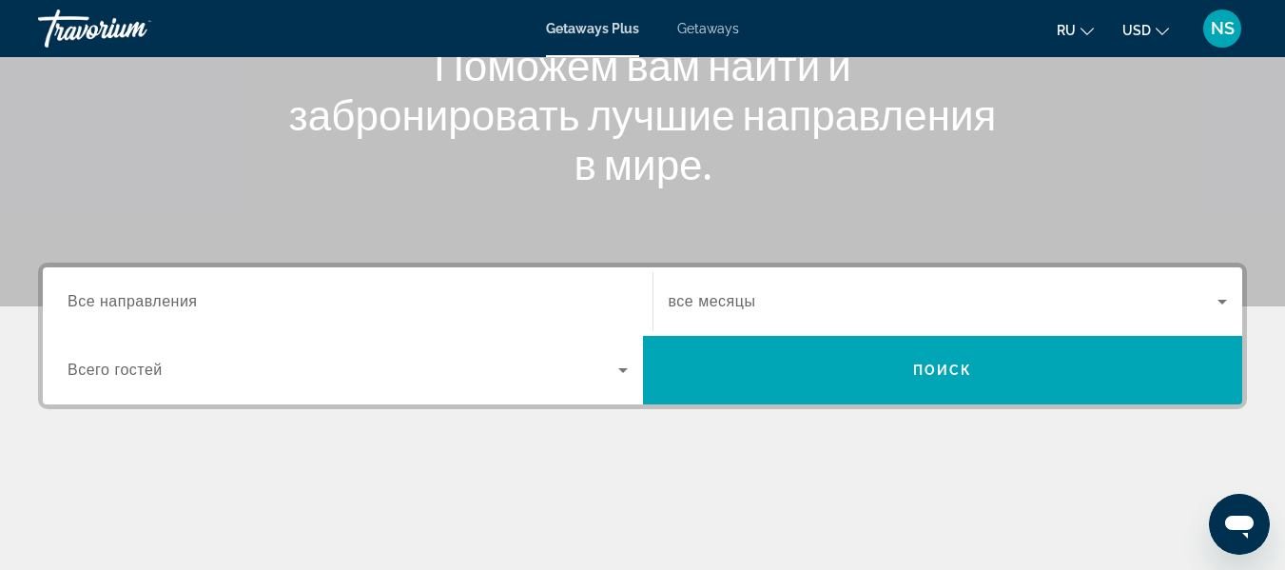
scroll to position [272, 0]
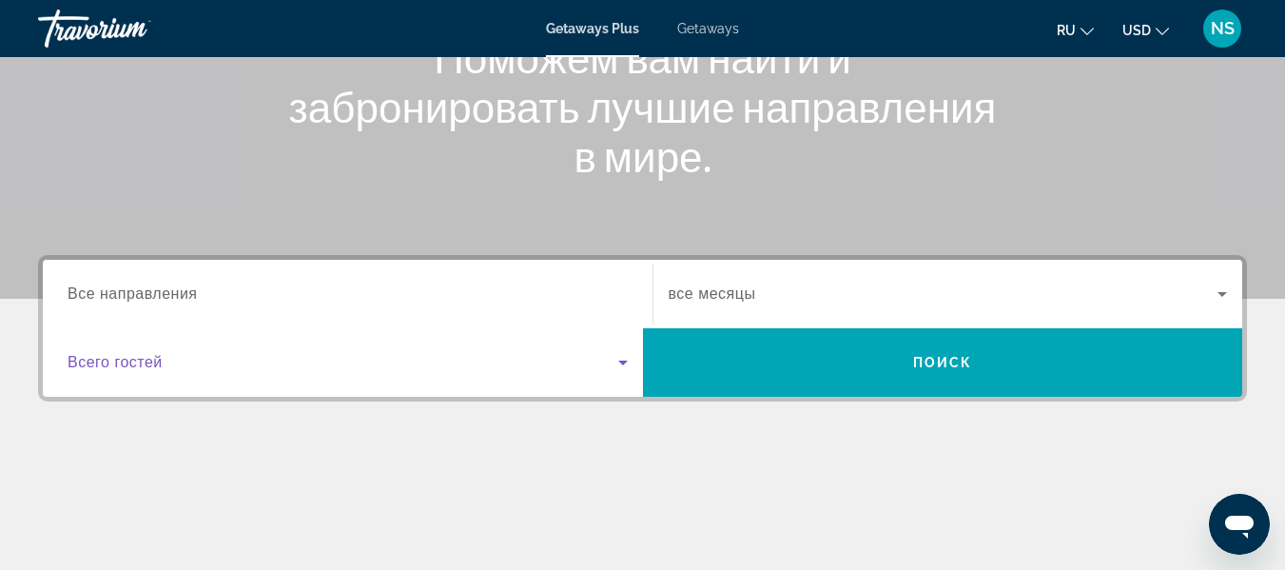
click at [622, 360] on icon "Search widget" at bounding box center [623, 362] width 10 height 5
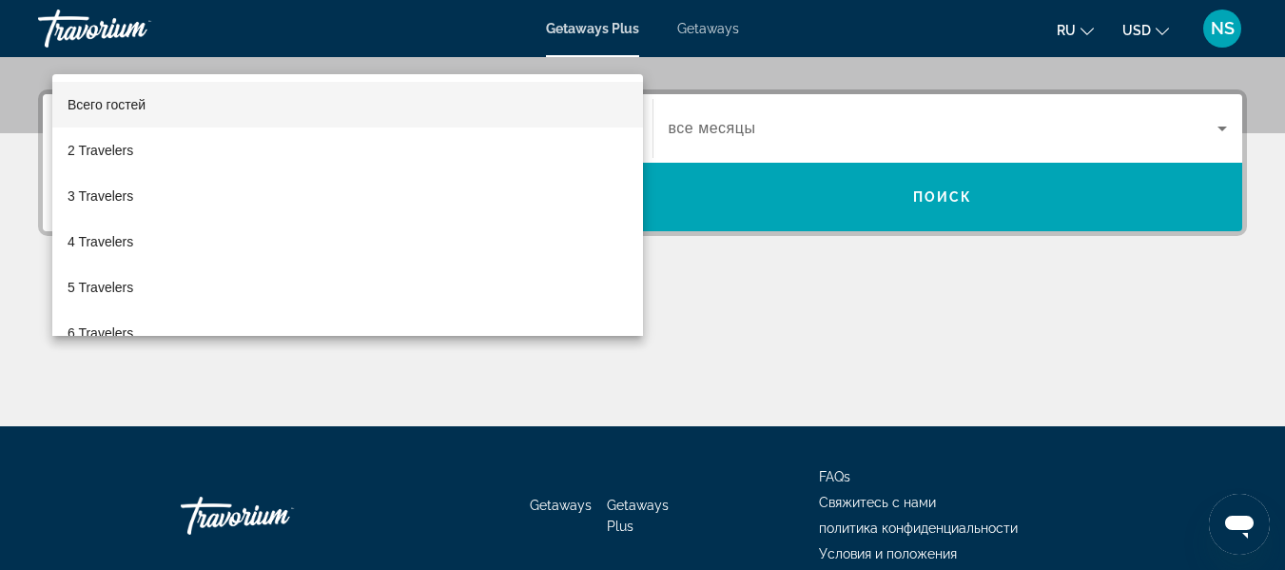
scroll to position [465, 0]
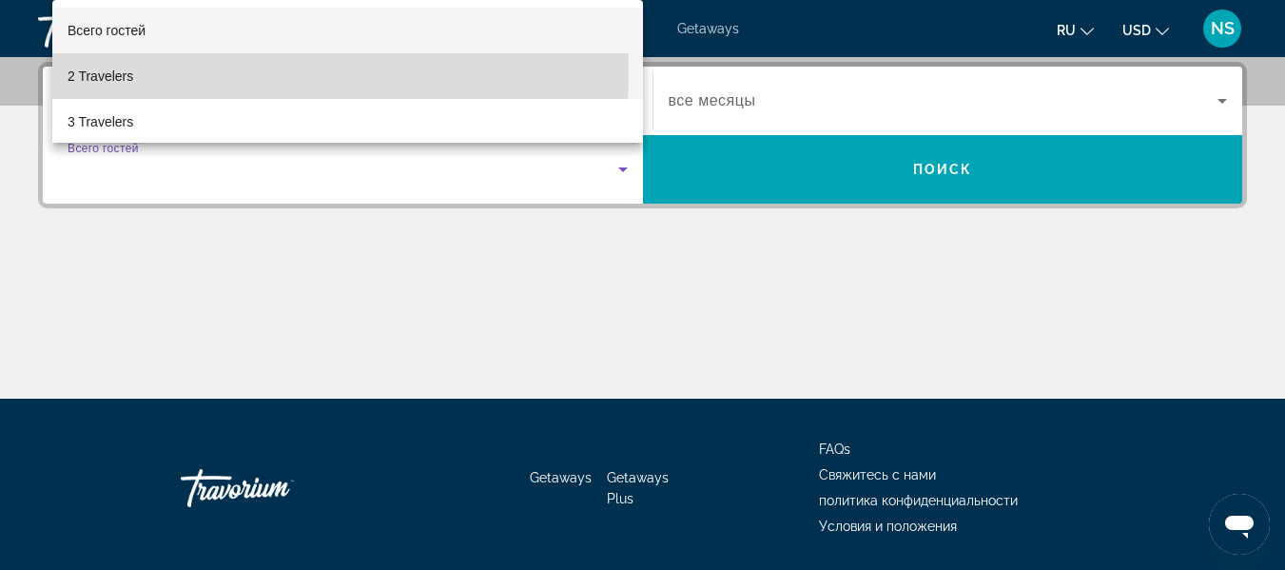
click at [176, 71] on mat-option "2 Travelers" at bounding box center [347, 76] width 591 height 46
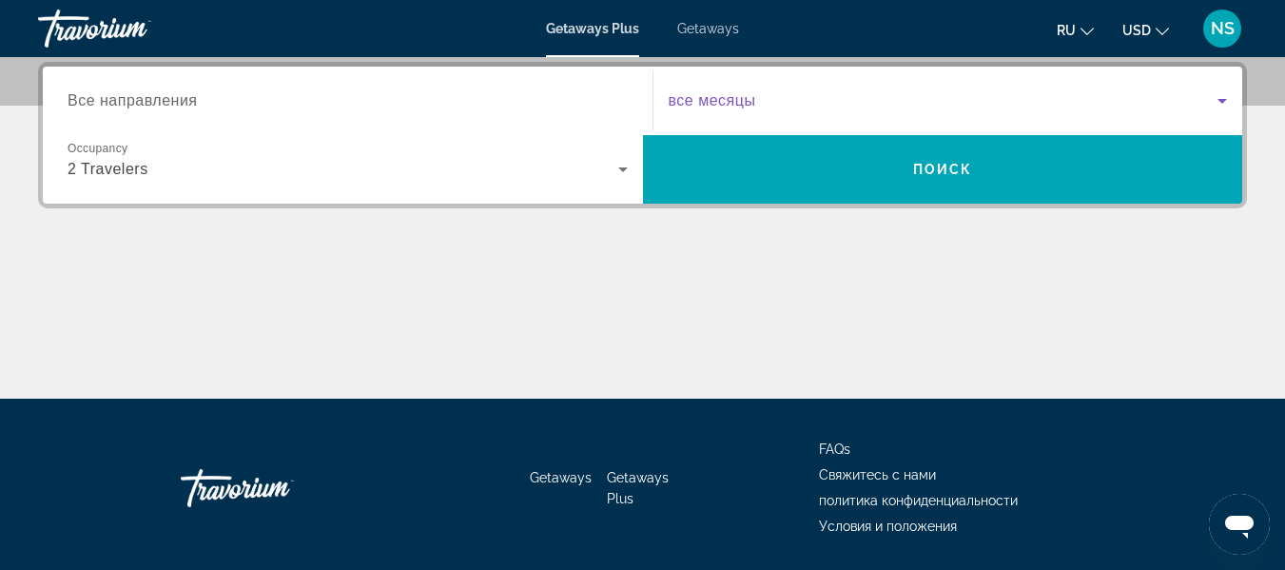
click at [1222, 100] on icon "Search widget" at bounding box center [1222, 101] width 10 height 5
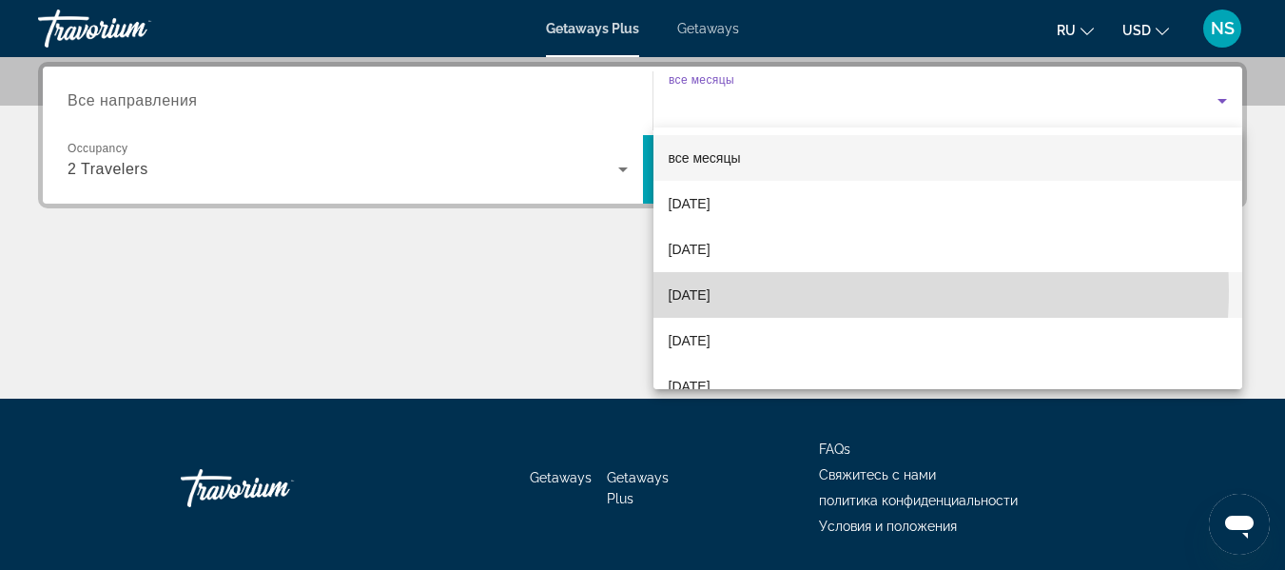
click at [710, 289] on span "[DATE]" at bounding box center [690, 294] width 42 height 23
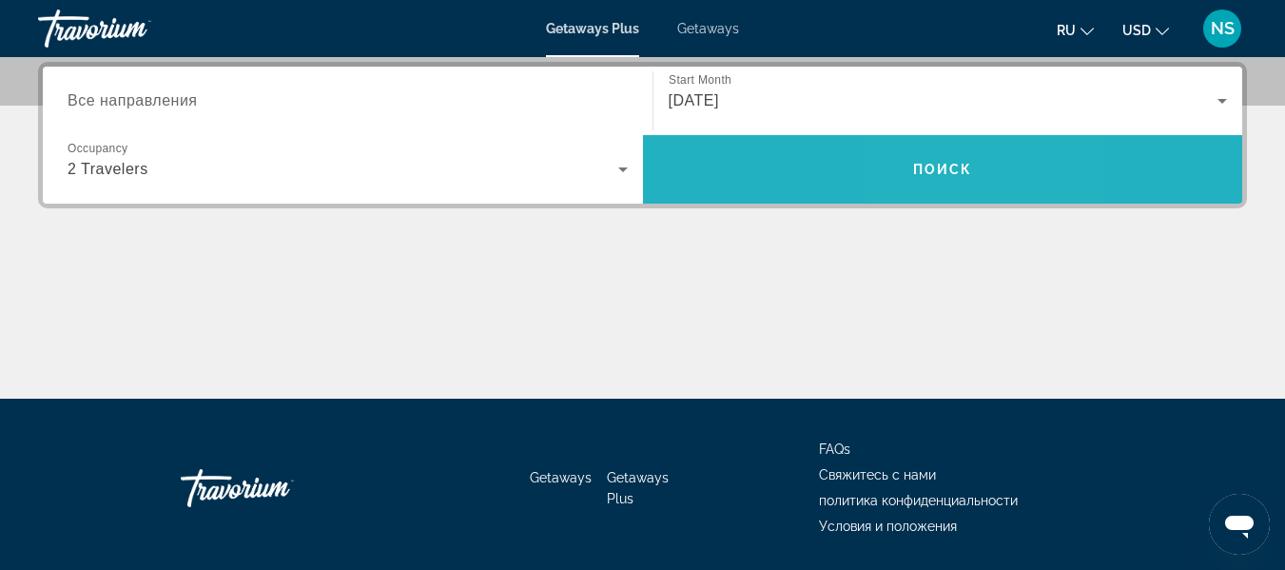
click at [933, 168] on span "Поиск" at bounding box center [943, 169] width 60 height 15
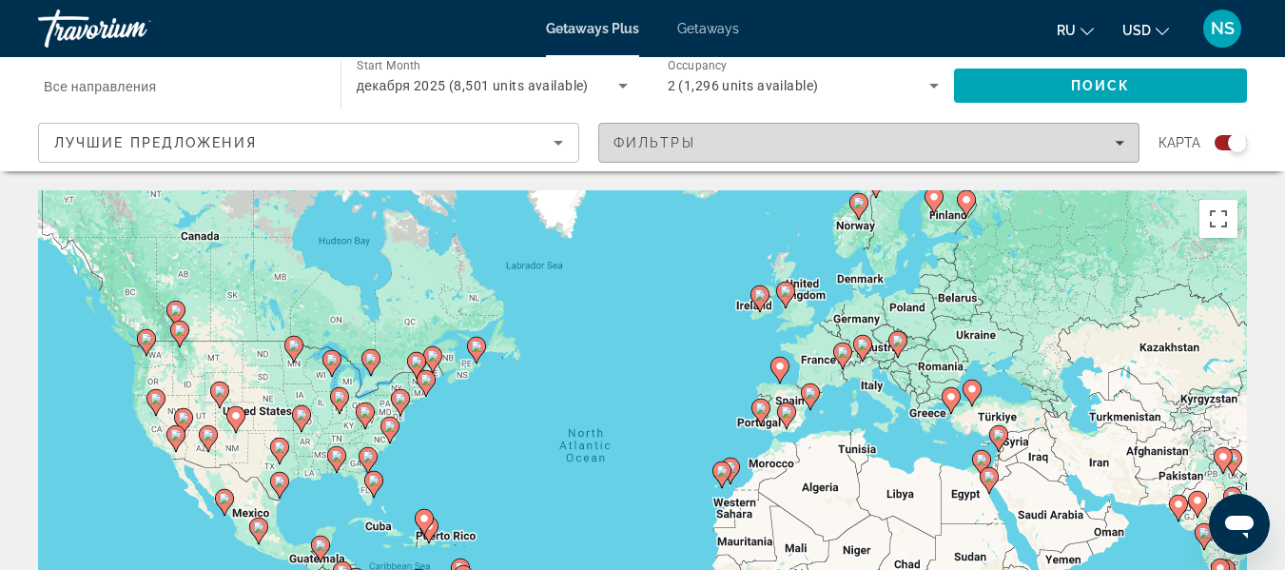
click at [1117, 141] on icon "Filters" at bounding box center [1120, 143] width 10 height 10
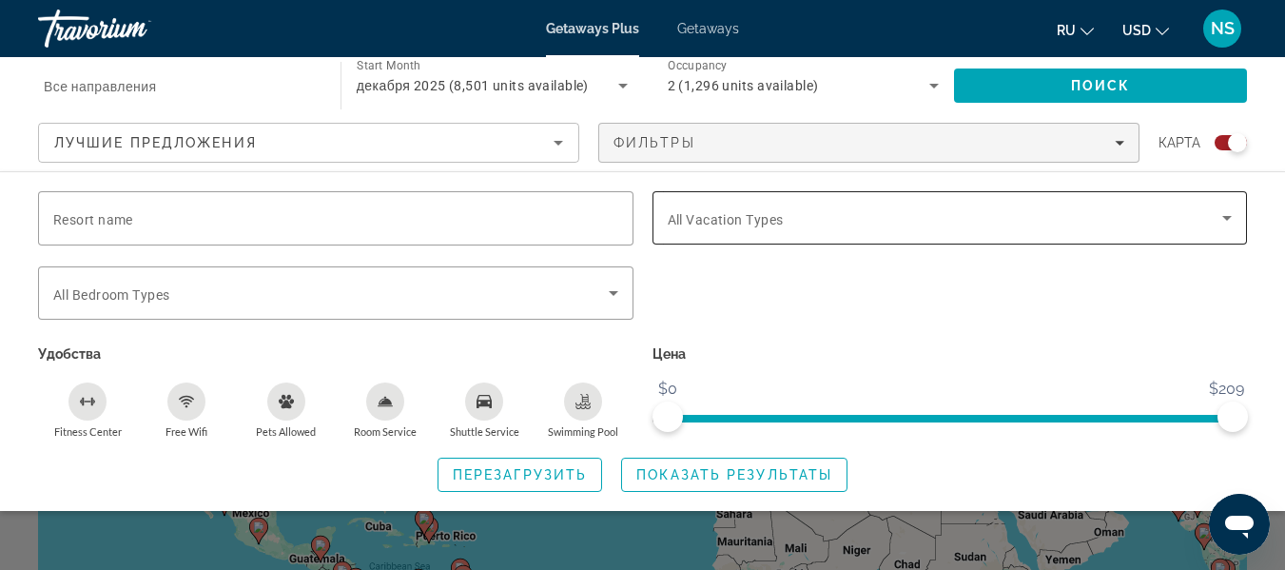
click at [1229, 214] on icon "Search widget" at bounding box center [1226, 217] width 23 height 23
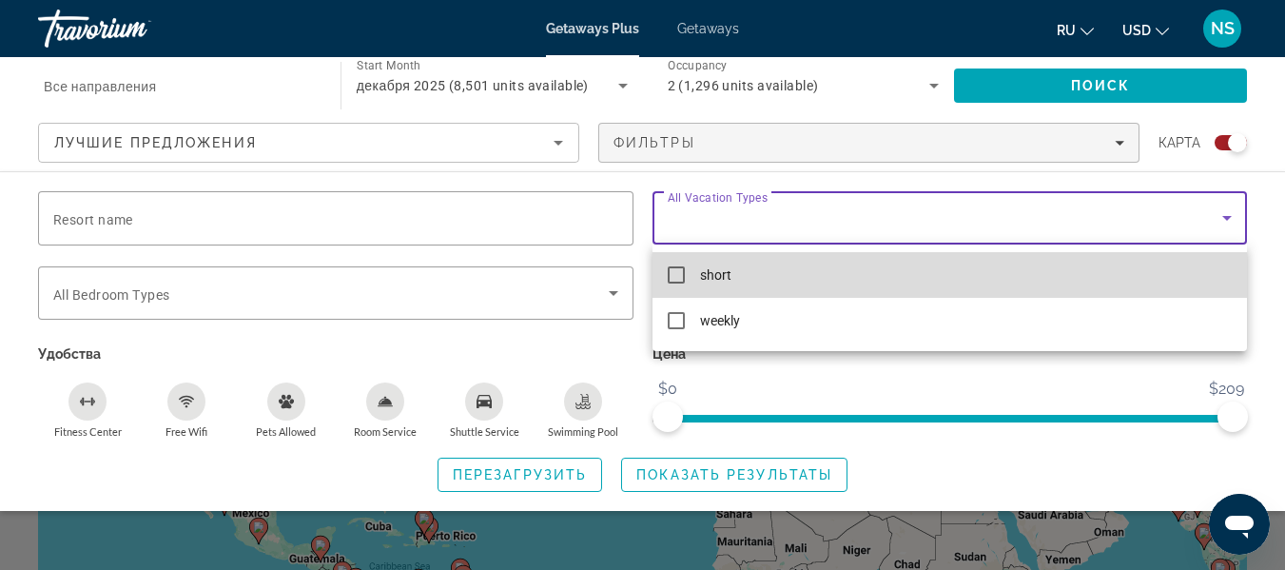
click at [740, 276] on mat-option "short" at bounding box center [949, 275] width 595 height 46
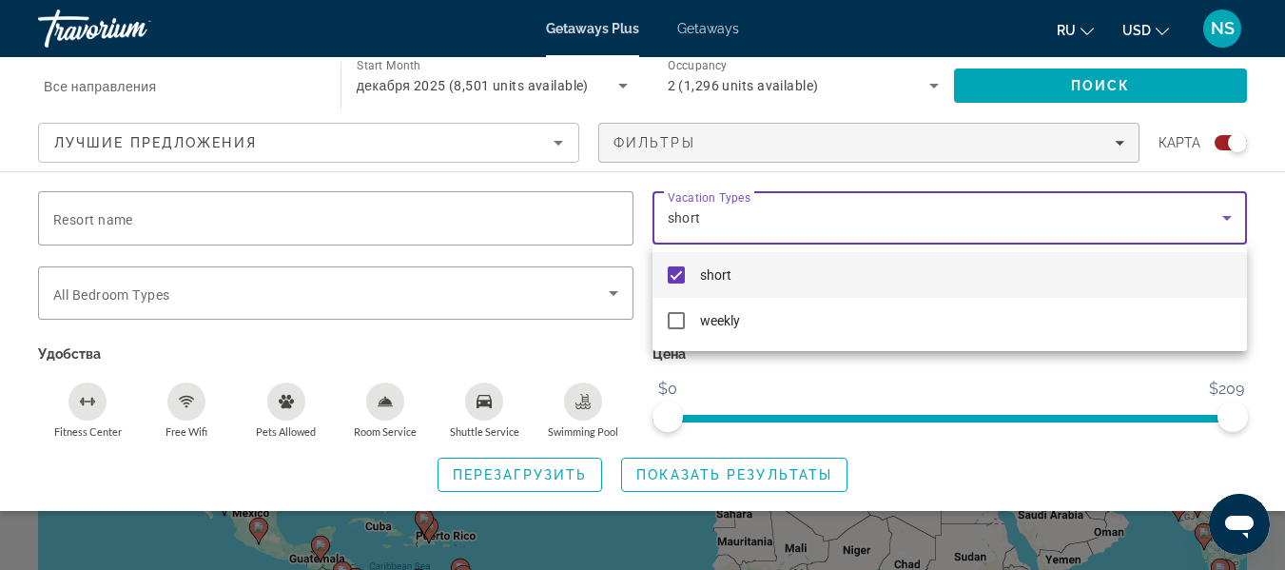
click at [770, 464] on div at bounding box center [642, 285] width 1285 height 570
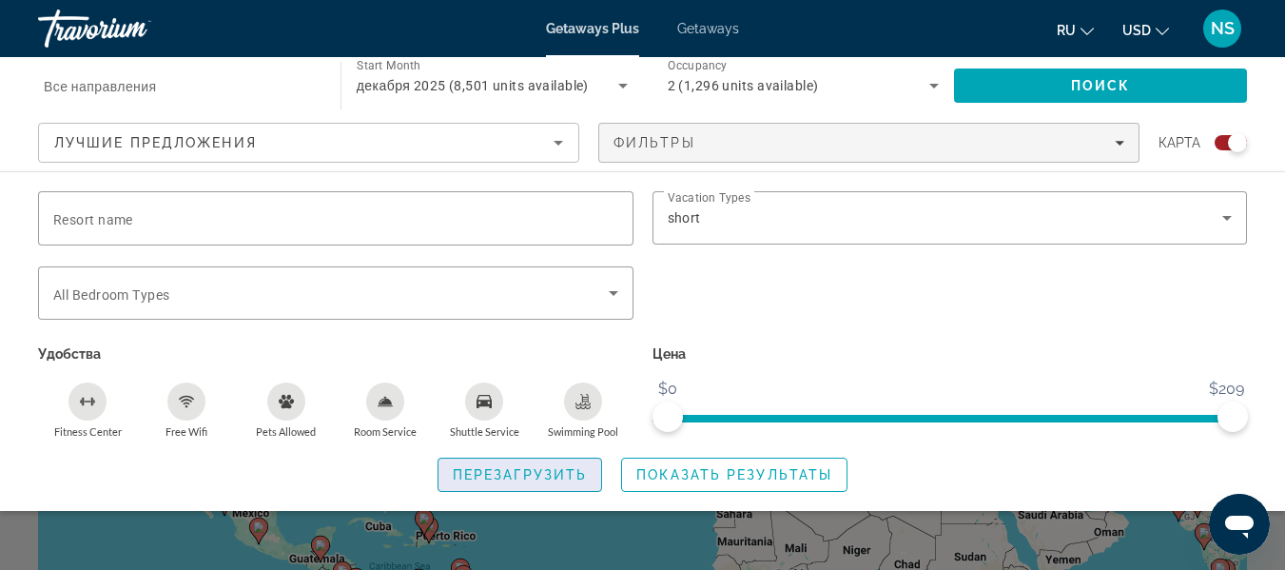
click at [482, 467] on span "Перезагрузить" at bounding box center [520, 474] width 134 height 15
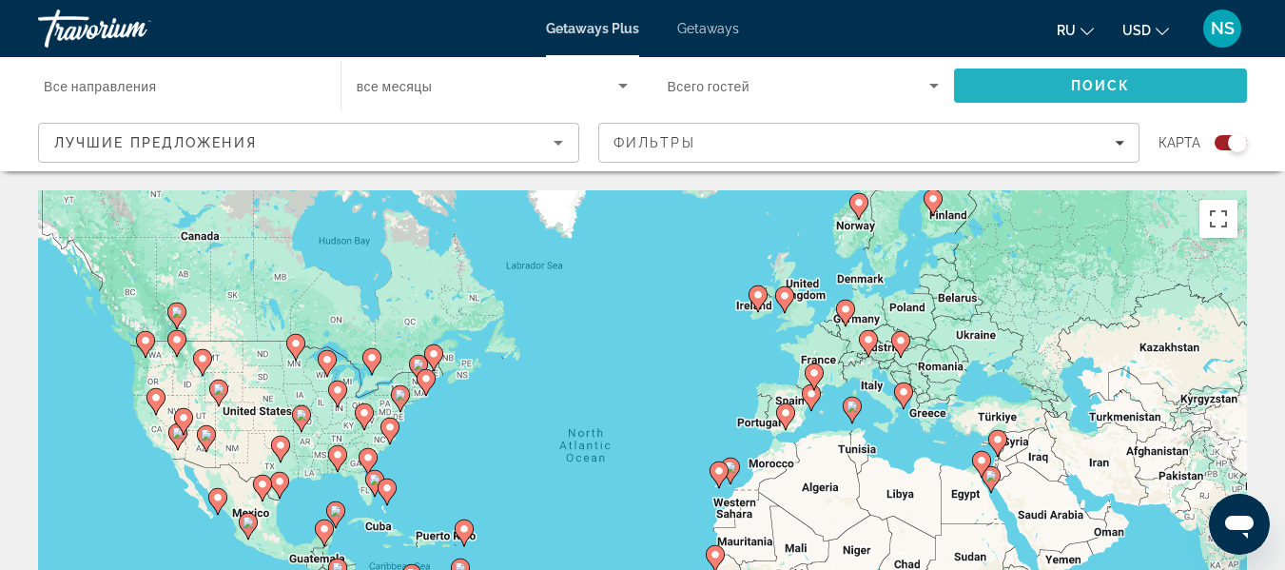
click at [1111, 83] on span "Поиск" at bounding box center [1101, 85] width 60 height 15
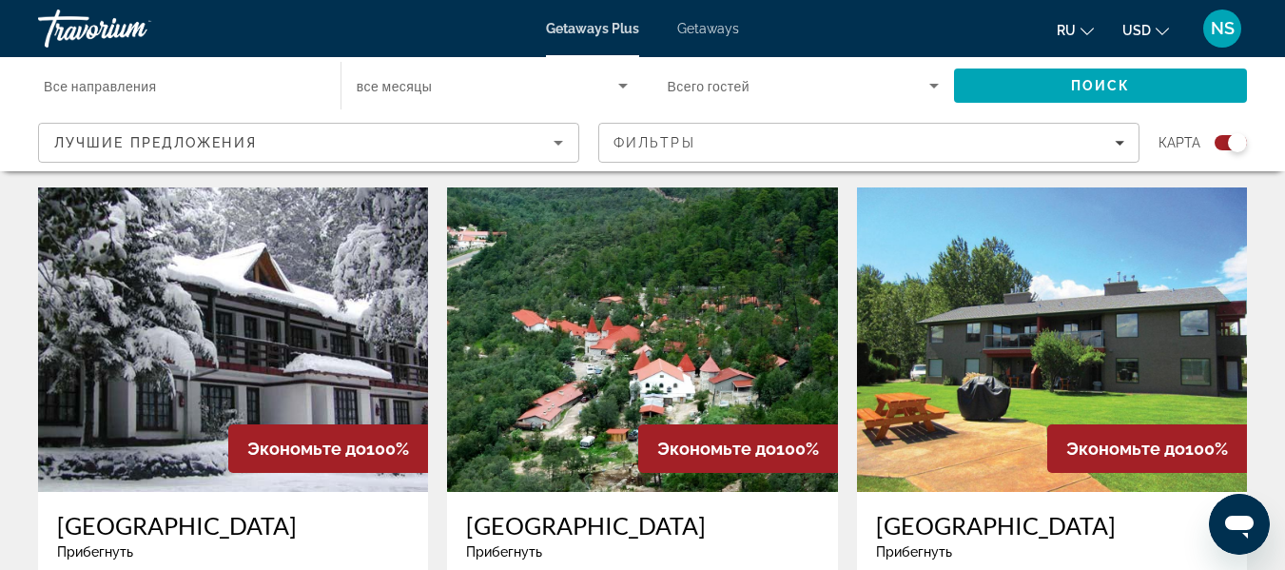
scroll to position [627, 0]
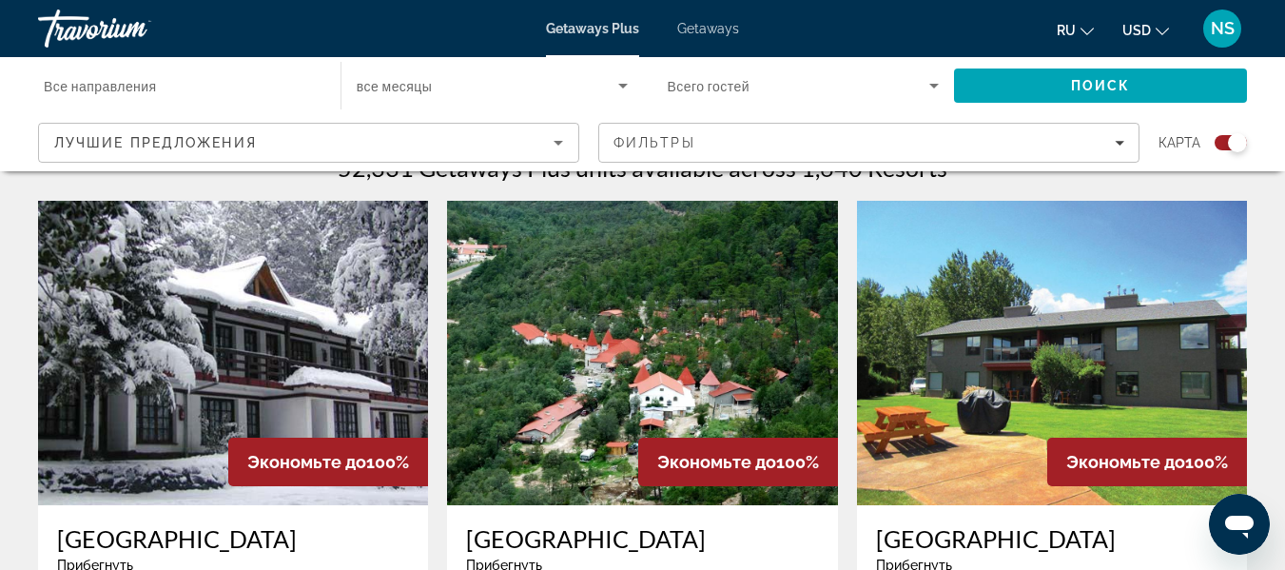
click at [976, 342] on img "Main content" at bounding box center [1052, 353] width 390 height 304
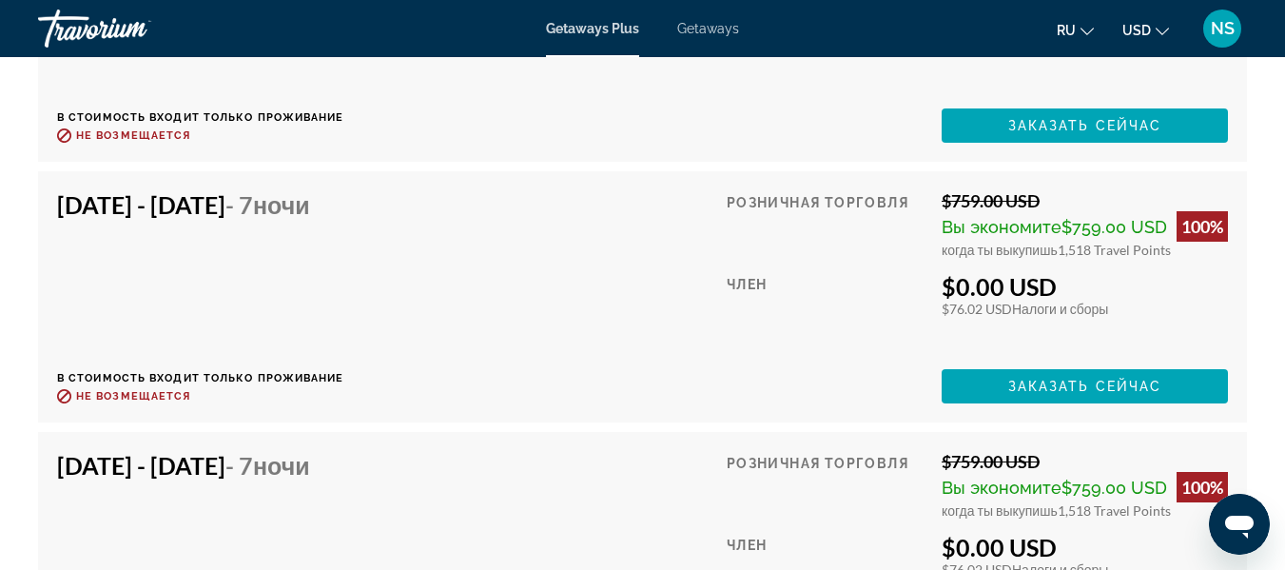
scroll to position [8821, 0]
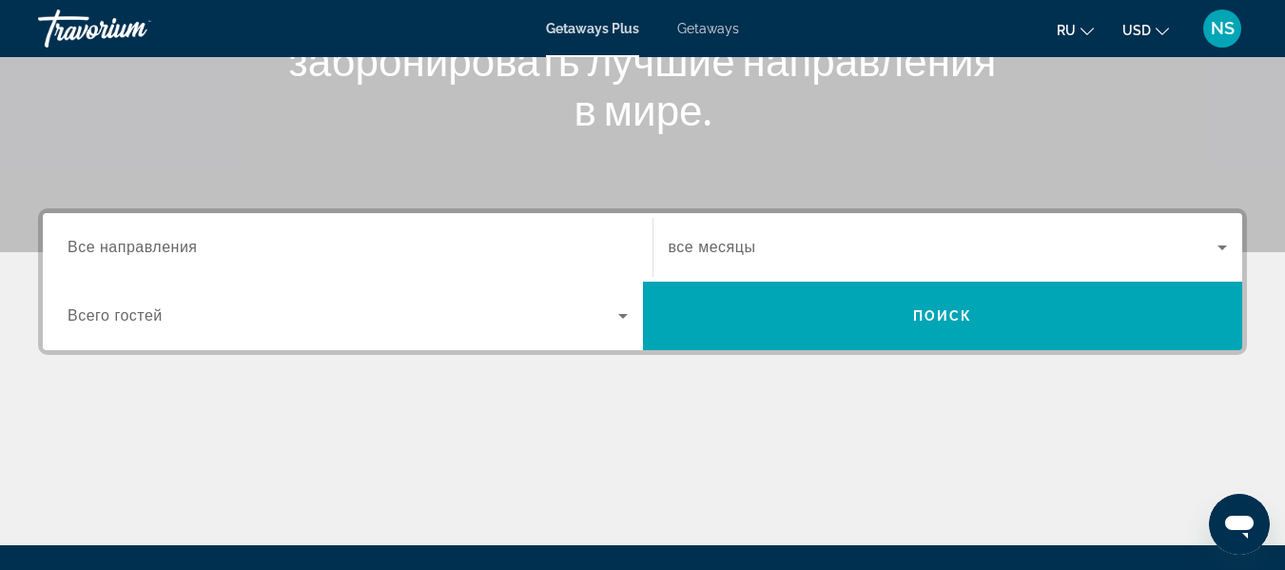
scroll to position [322, 0]
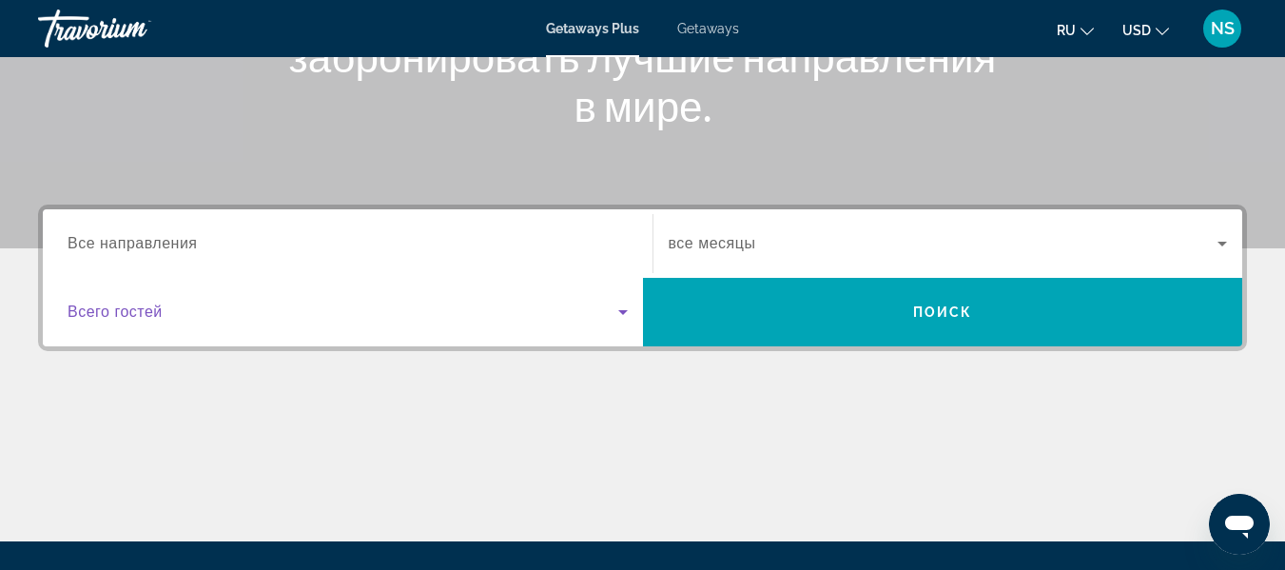
click at [622, 308] on icon "Search widget" at bounding box center [622, 312] width 23 height 23
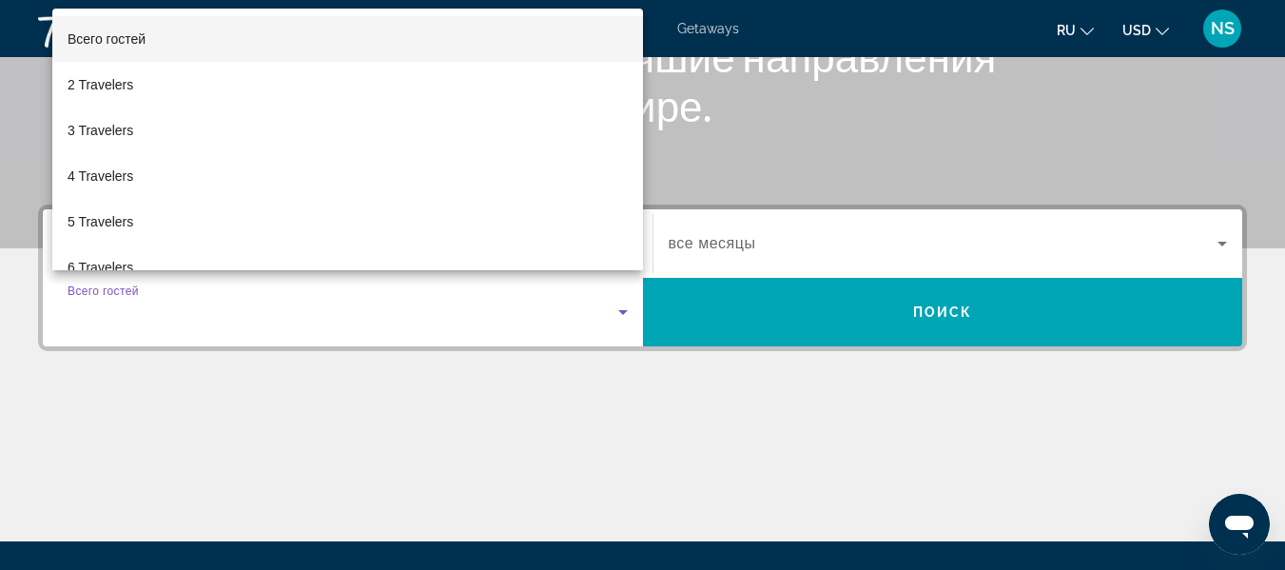
scroll to position [465, 0]
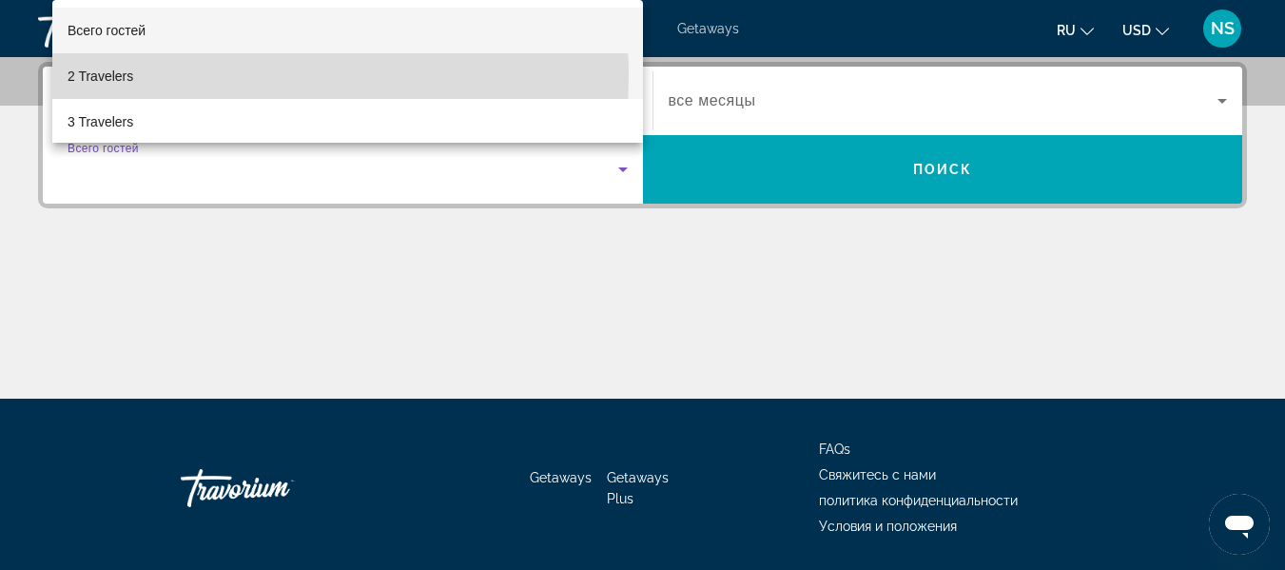
click at [133, 76] on span "2 Travelers" at bounding box center [101, 76] width 66 height 23
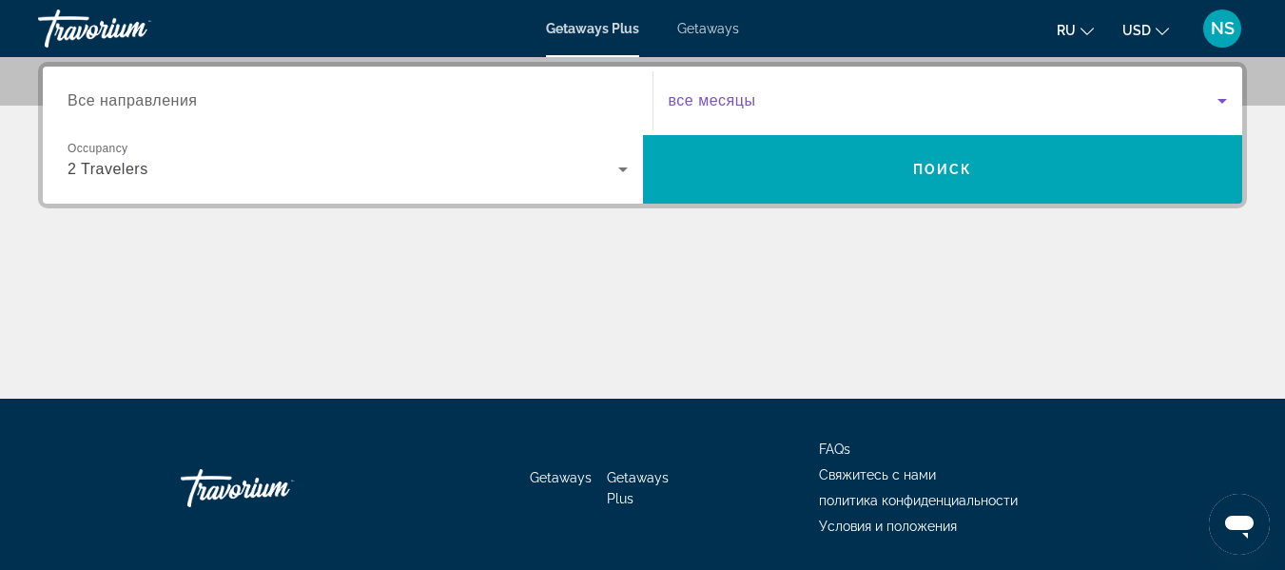
click at [924, 105] on span "Search widget" at bounding box center [944, 100] width 550 height 23
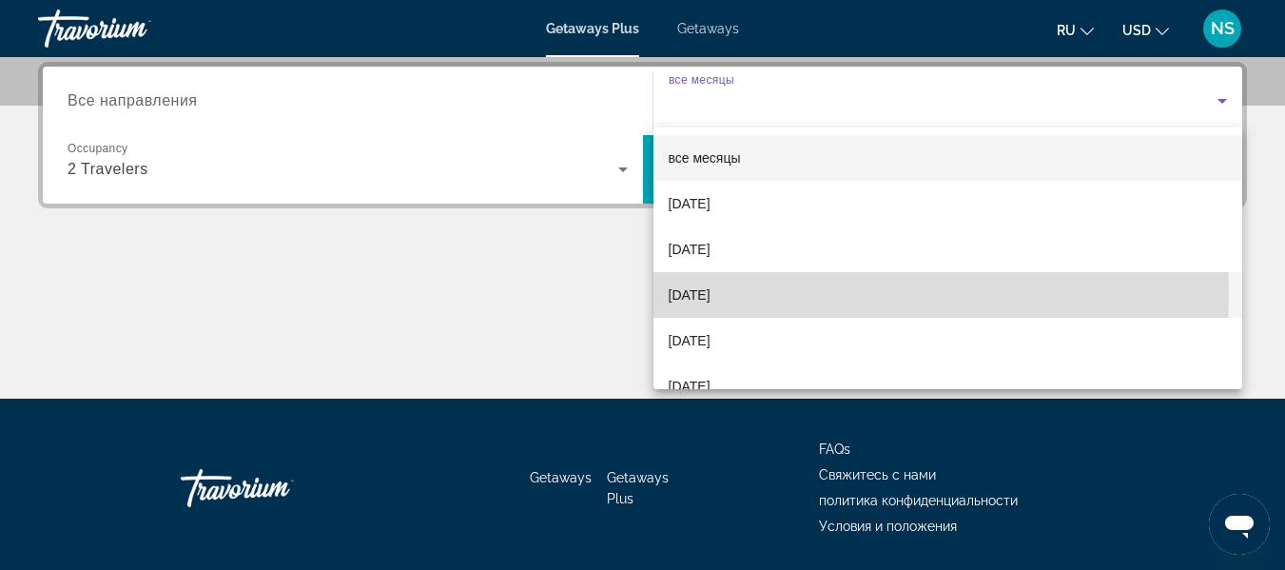
click at [802, 295] on mat-option "[DATE]" at bounding box center [948, 295] width 590 height 46
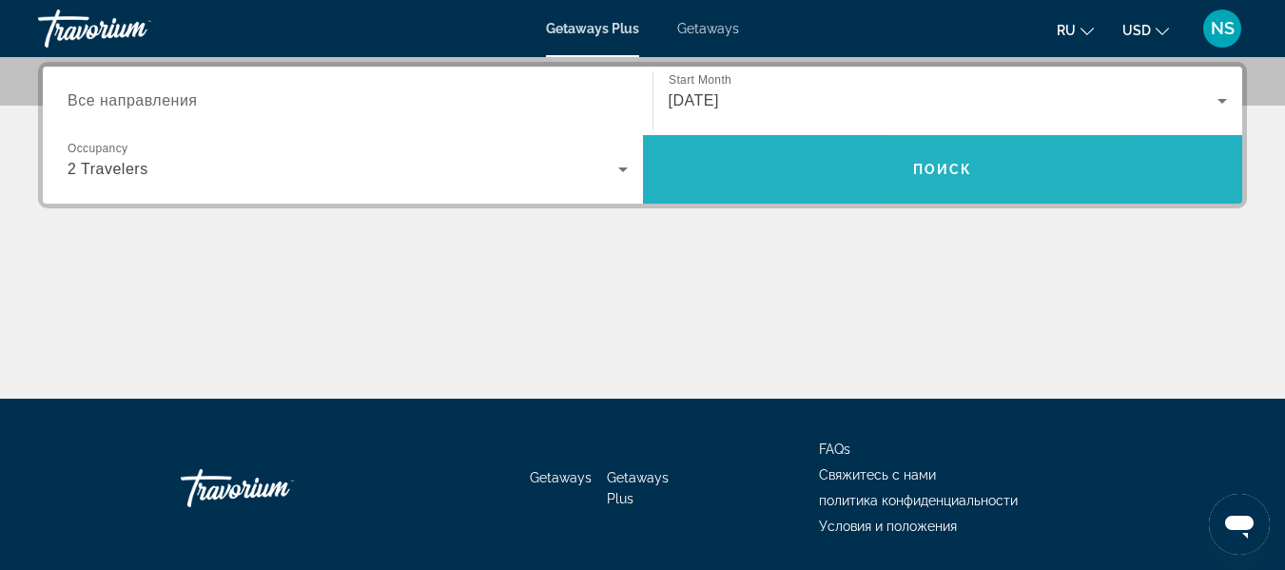
click at [959, 165] on span "Поиск" at bounding box center [943, 169] width 60 height 15
